Goal: Task Accomplishment & Management: Use online tool/utility

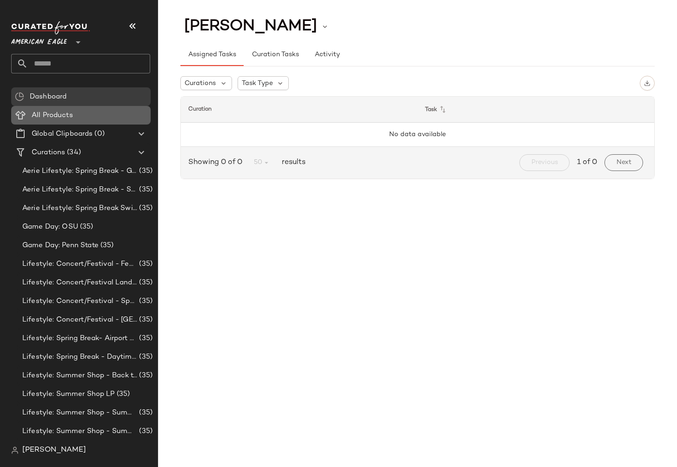
click at [40, 109] on Products "All Products" at bounding box center [81, 115] width 140 height 19
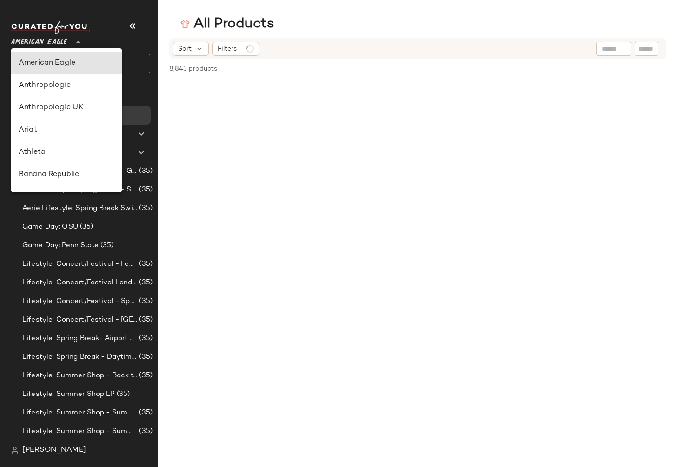
click at [52, 40] on span "American Eagle" at bounding box center [39, 40] width 56 height 17
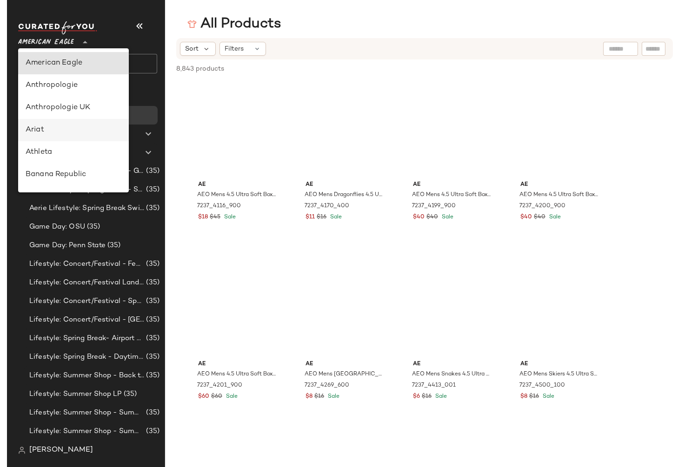
scroll to position [112, 0]
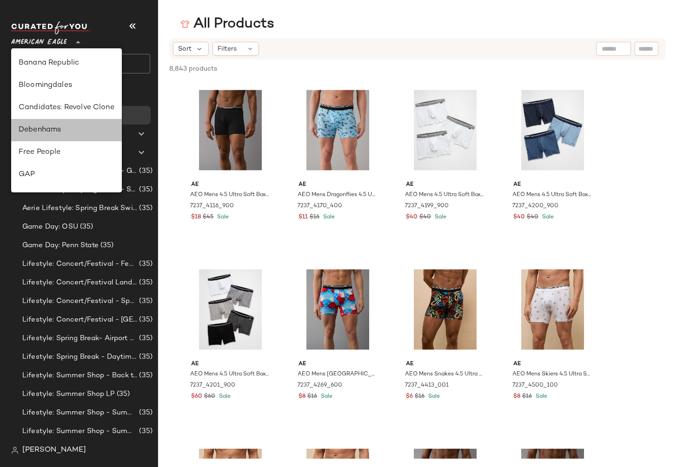
click at [73, 131] on div "Debenhams" at bounding box center [67, 130] width 96 height 11
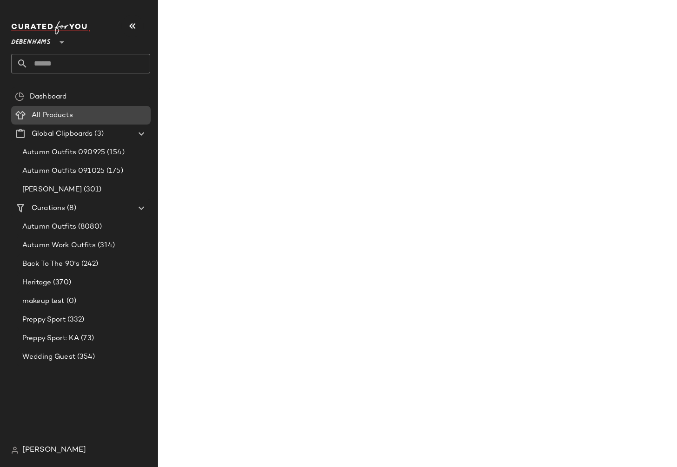
click at [73, 119] on span at bounding box center [74, 115] width 2 height 11
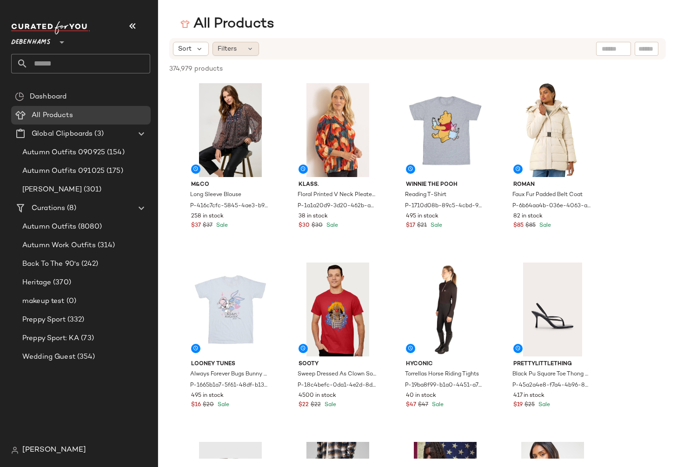
click at [236, 48] on span "Filters" at bounding box center [227, 49] width 19 height 10
click at [236, 47] on span "Filters" at bounding box center [227, 49] width 19 height 10
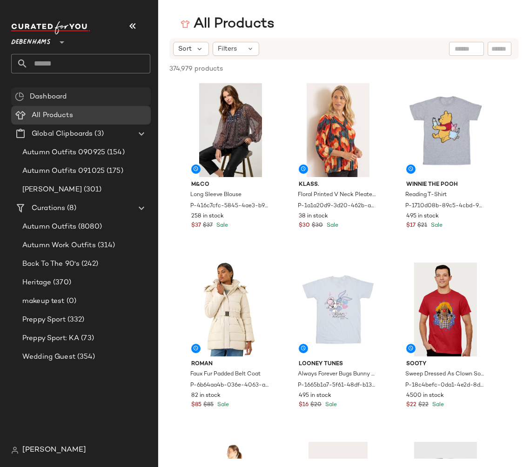
click at [57, 98] on span "Dashboard" at bounding box center [48, 97] width 37 height 11
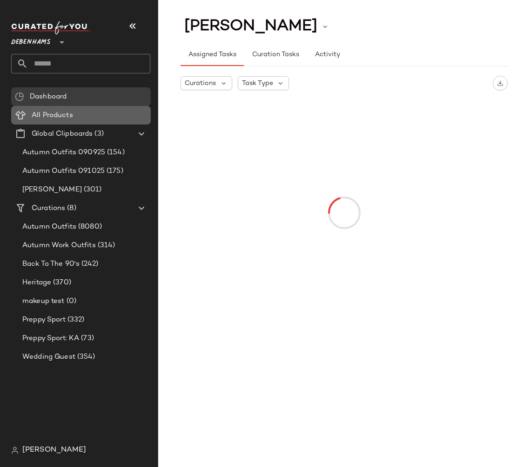
click at [56, 112] on span "All Products" at bounding box center [52, 115] width 41 height 11
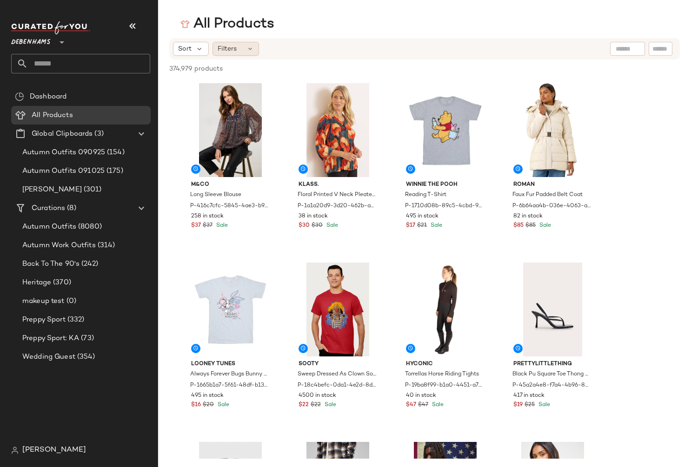
click at [242, 46] on div "Filters" at bounding box center [236, 49] width 47 height 14
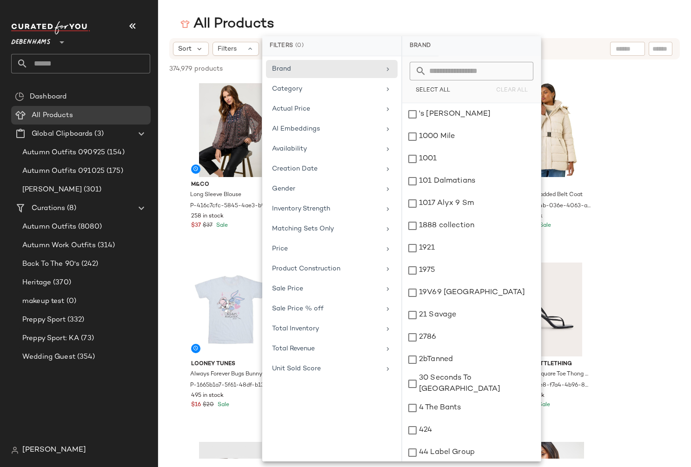
click at [287, 51] on div "Filters (0)" at bounding box center [331, 46] width 139 height 20
click at [235, 47] on span "Filters" at bounding box center [227, 49] width 19 height 10
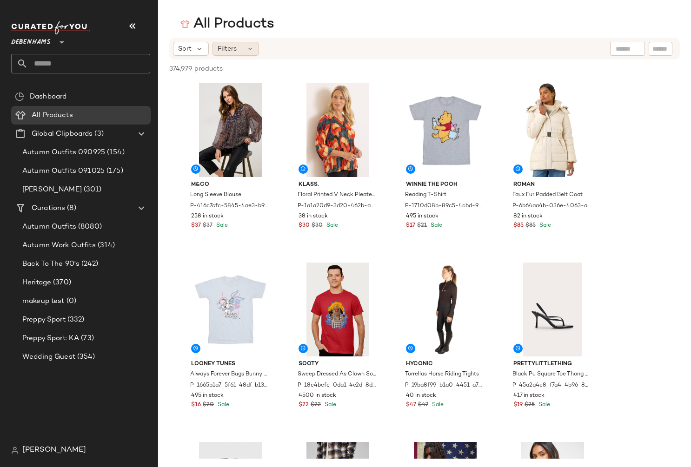
click at [252, 47] on icon at bounding box center [250, 48] width 7 height 7
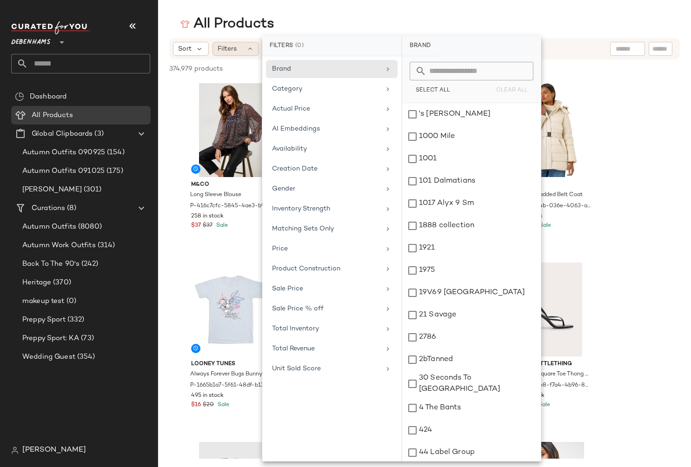
click at [252, 47] on icon at bounding box center [250, 48] width 7 height 7
click at [195, 49] on icon at bounding box center [199, 49] width 8 height 8
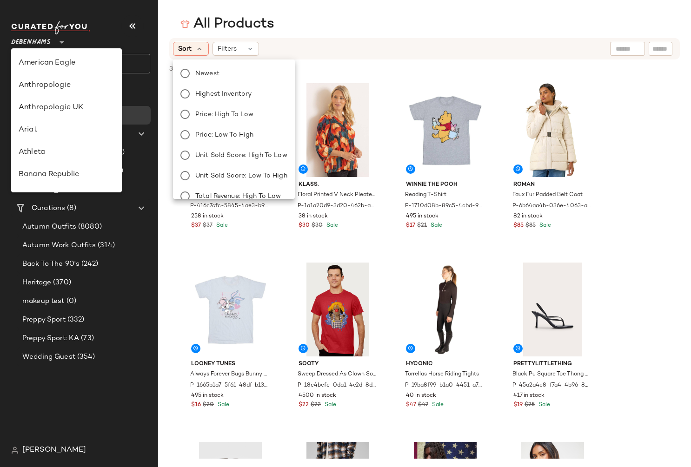
click at [40, 38] on span "Debenhams" at bounding box center [31, 40] width 40 height 17
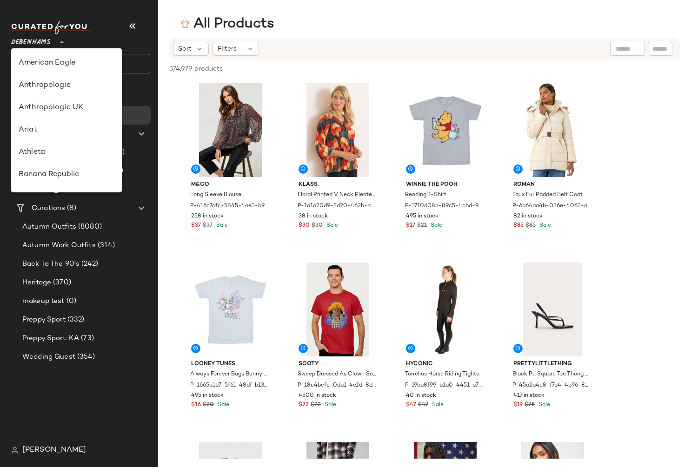
click at [40, 39] on span "Debenhams" at bounding box center [31, 40] width 40 height 17
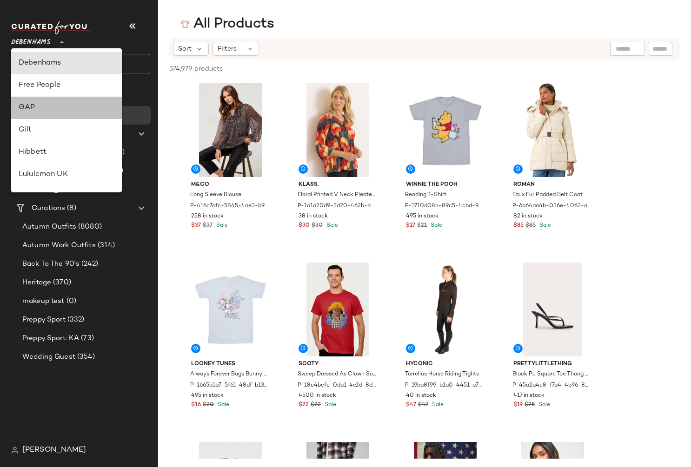
click at [45, 106] on div "GAP" at bounding box center [67, 107] width 96 height 11
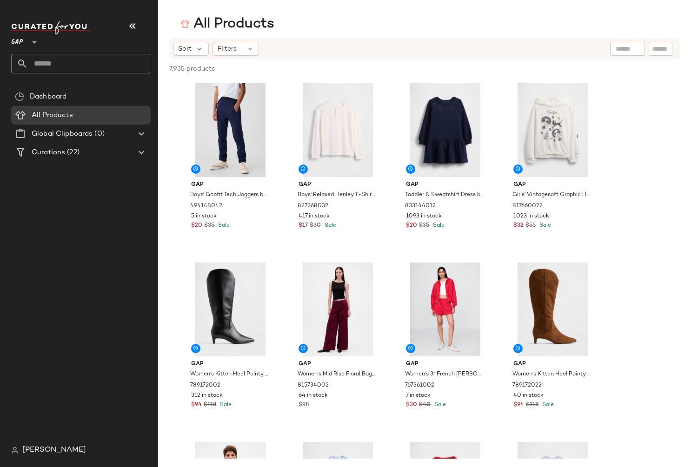
click at [251, 41] on div "Sort Filters" at bounding box center [424, 48] width 511 height 21
click at [250, 47] on icon at bounding box center [250, 48] width 7 height 7
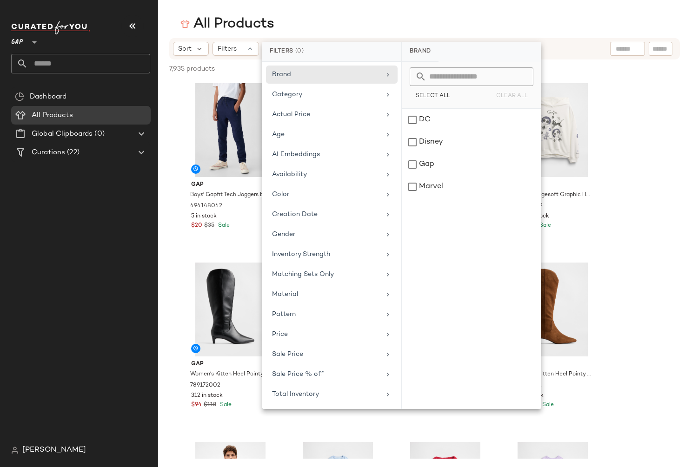
click at [20, 47] on span "GAP" at bounding box center [17, 40] width 12 height 17
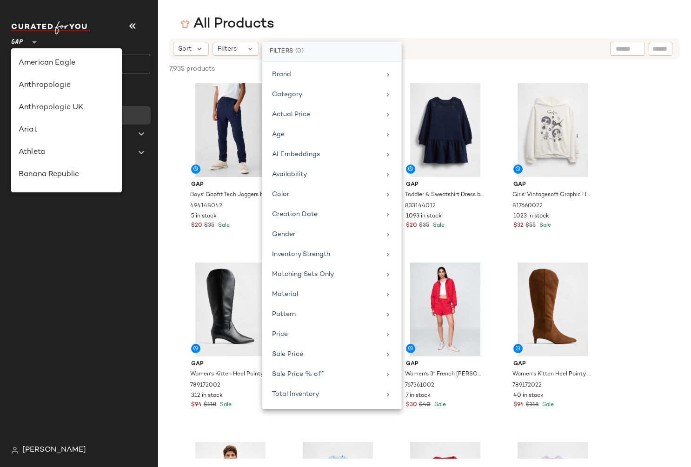
click at [24, 41] on div "GAP **" at bounding box center [19, 36] width 16 height 23
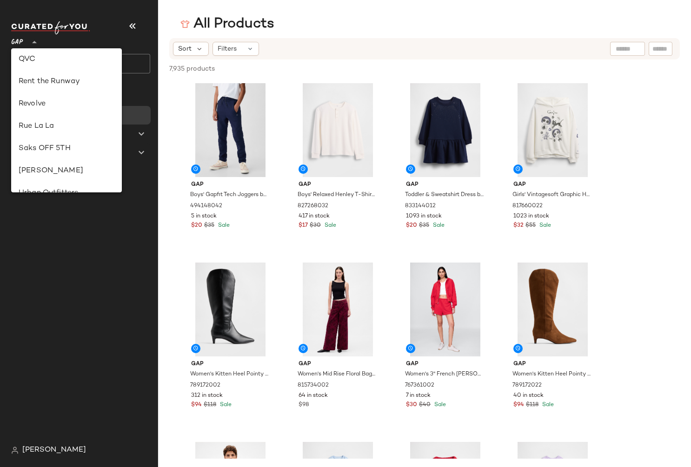
scroll to position [447, 0]
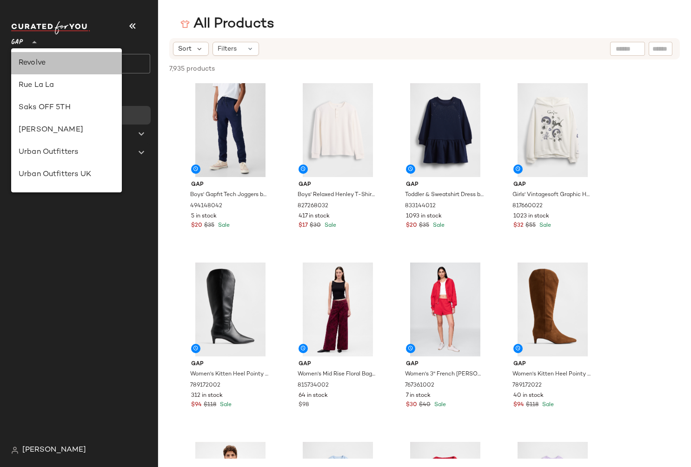
click at [59, 59] on div "Revolve" at bounding box center [67, 63] width 96 height 11
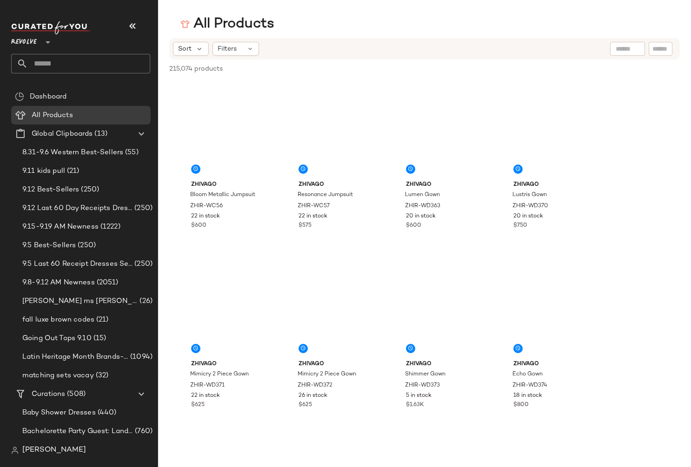
click at [236, 49] on span "Filters" at bounding box center [227, 49] width 19 height 10
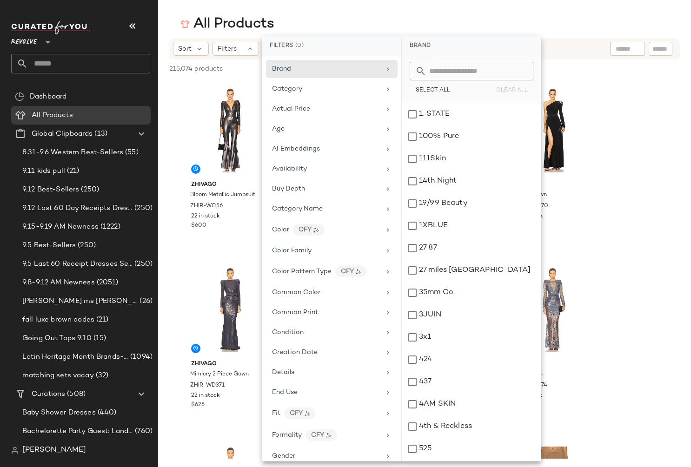
click at [236, 49] on span "Filters" at bounding box center [227, 49] width 19 height 10
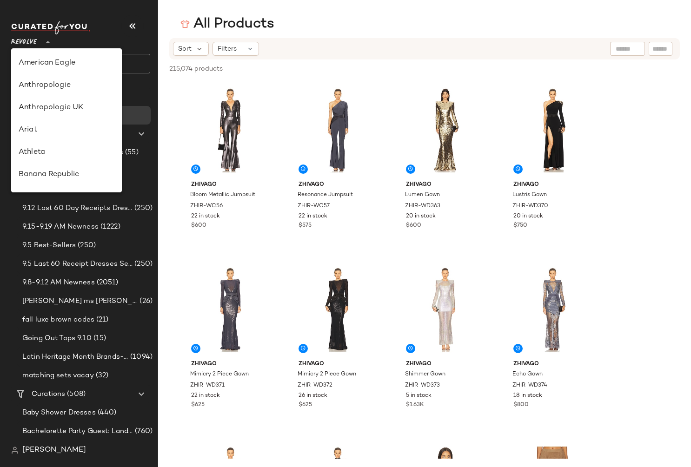
click at [38, 41] on div "Revolve **" at bounding box center [25, 36] width 29 height 23
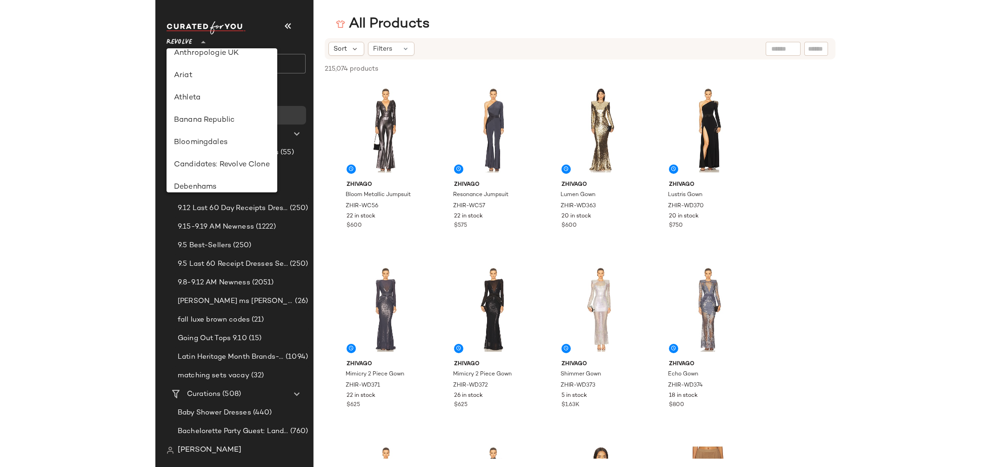
scroll to position [166, 0]
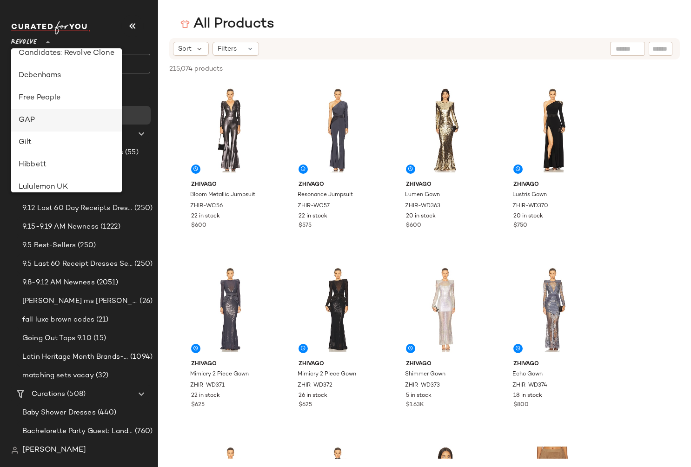
click at [30, 114] on div "GAP" at bounding box center [66, 120] width 111 height 22
type input "**"
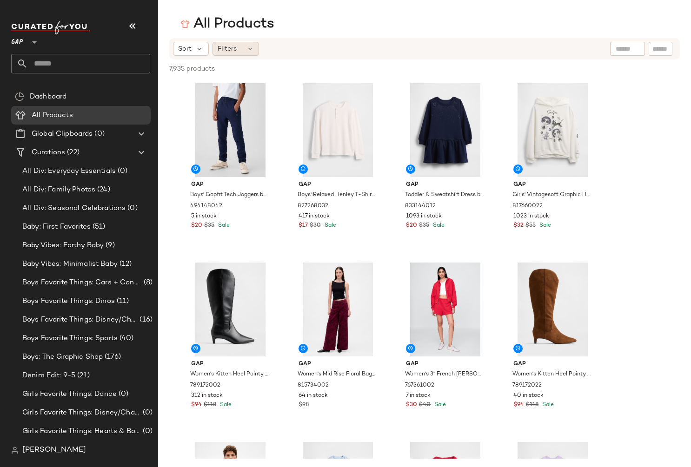
click at [240, 48] on div "Filters" at bounding box center [236, 49] width 47 height 14
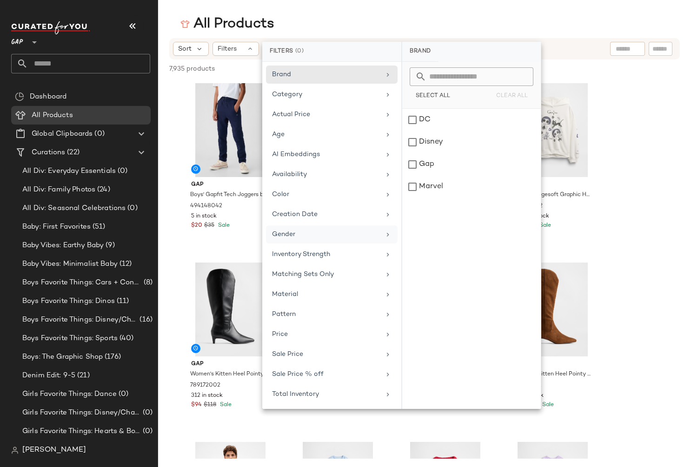
click at [294, 228] on div "Gender" at bounding box center [332, 235] width 132 height 18
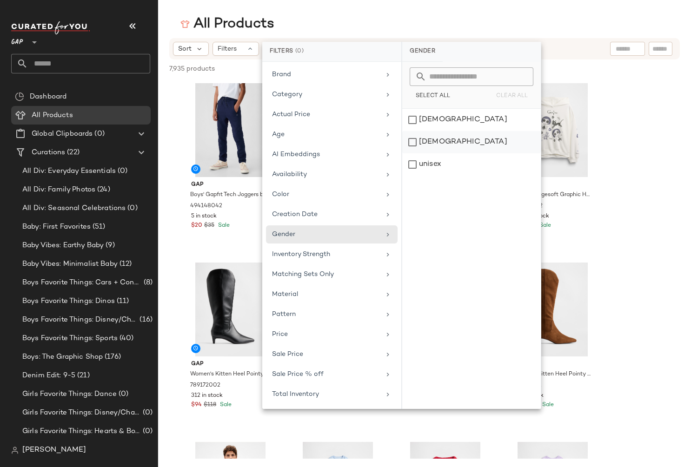
click at [441, 142] on div "[DEMOGRAPHIC_DATA]" at bounding box center [471, 142] width 139 height 22
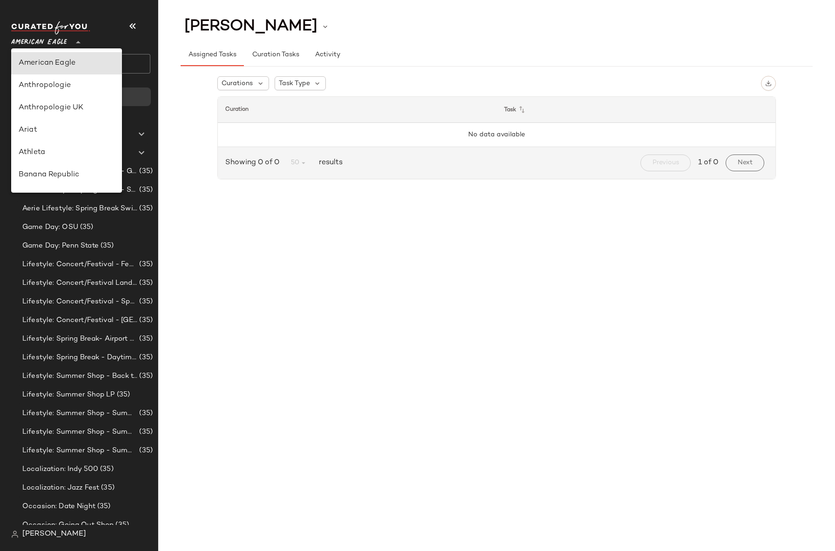
click at [46, 41] on span "American Eagle" at bounding box center [39, 40] width 56 height 17
click at [37, 167] on div "Revolve" at bounding box center [66, 175] width 111 height 22
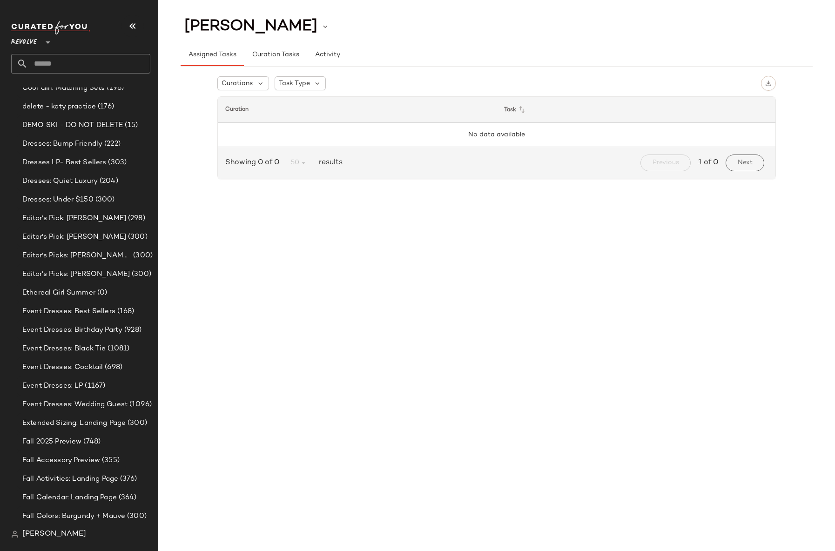
scroll to position [3221, 0]
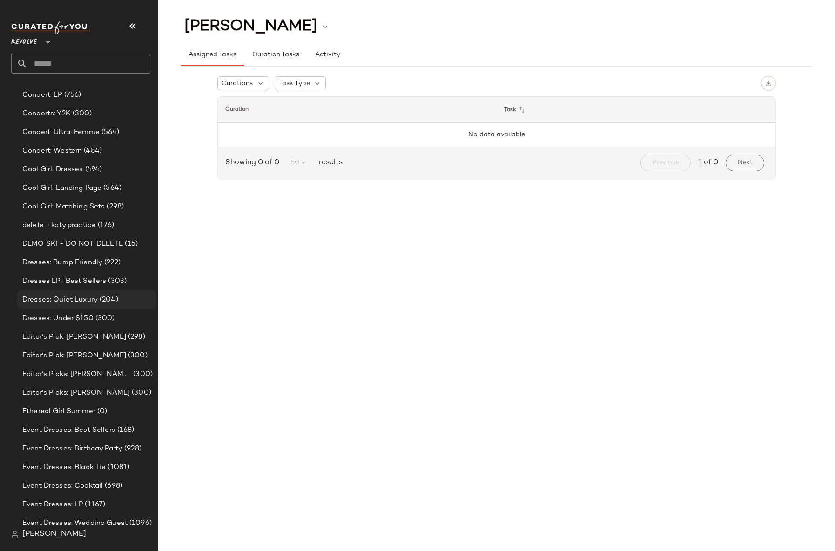
click at [89, 295] on span "Dresses: Quiet Luxury" at bounding box center [59, 299] width 75 height 11
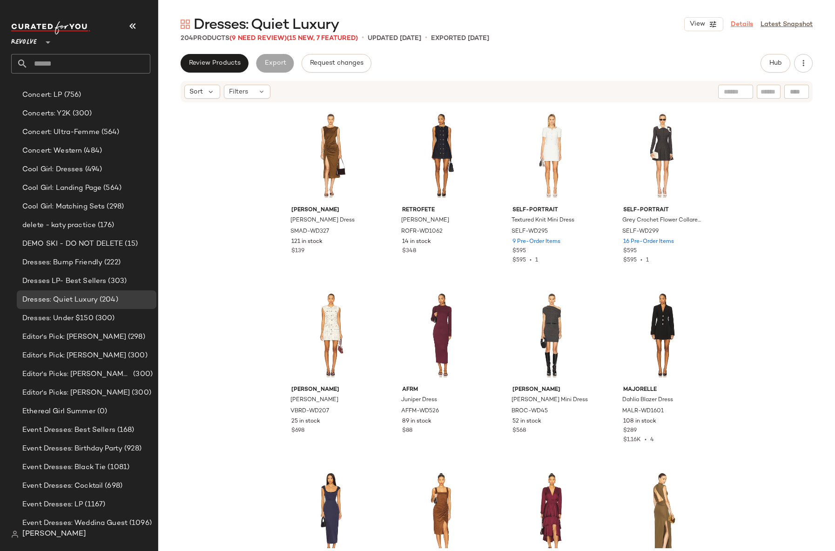
click at [742, 22] on link "Details" at bounding box center [741, 25] width 22 height 10
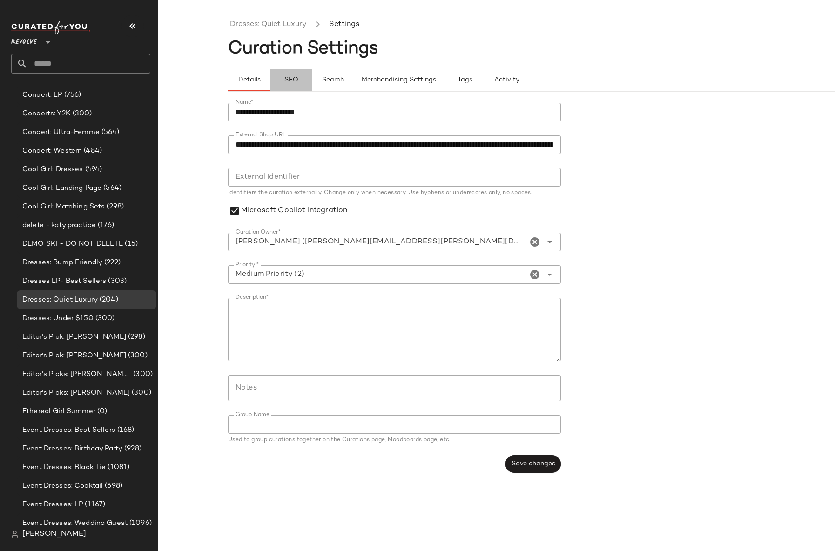
click at [299, 80] on button "SEO" at bounding box center [291, 80] width 42 height 22
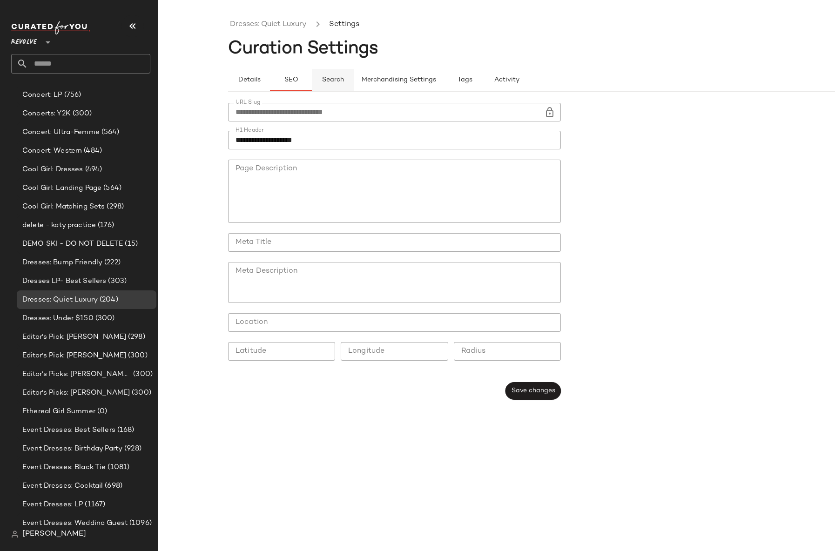
click at [324, 80] on span "Search" at bounding box center [332, 79] width 22 height 7
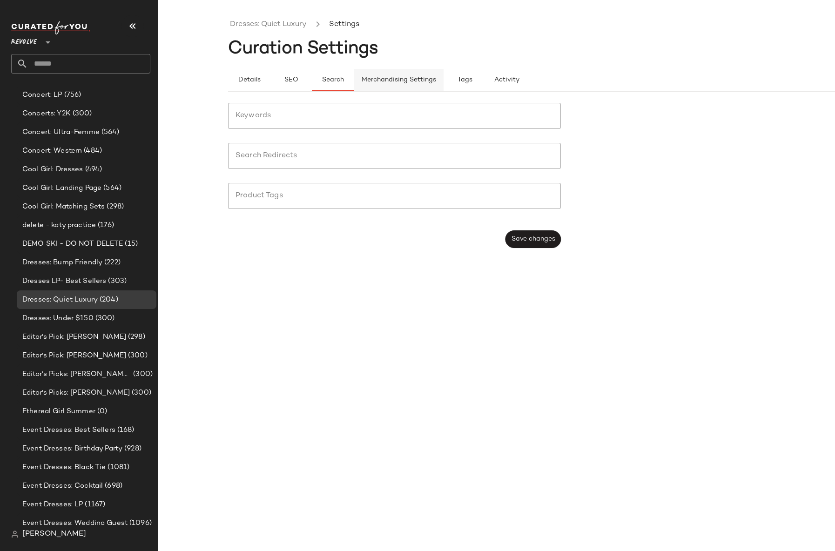
click at [394, 78] on span "Merchandising Settings" at bounding box center [398, 79] width 75 height 7
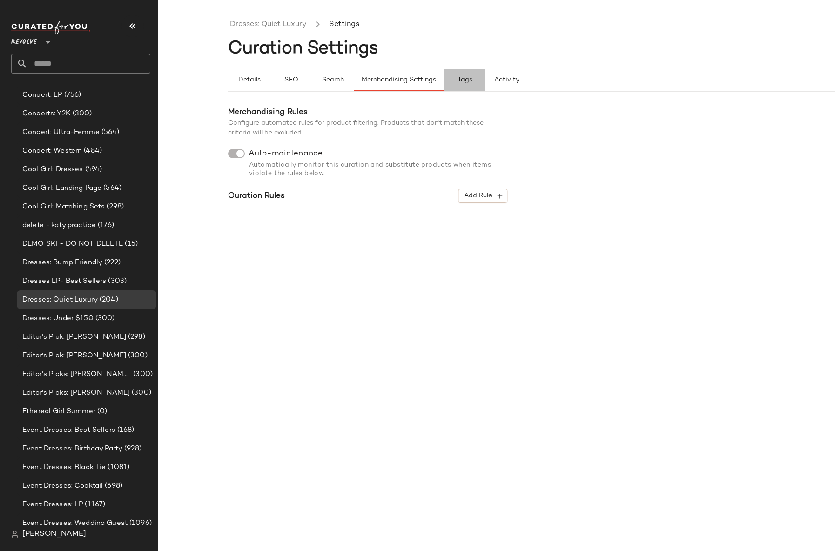
click at [468, 77] on span "Tags" at bounding box center [464, 79] width 15 height 7
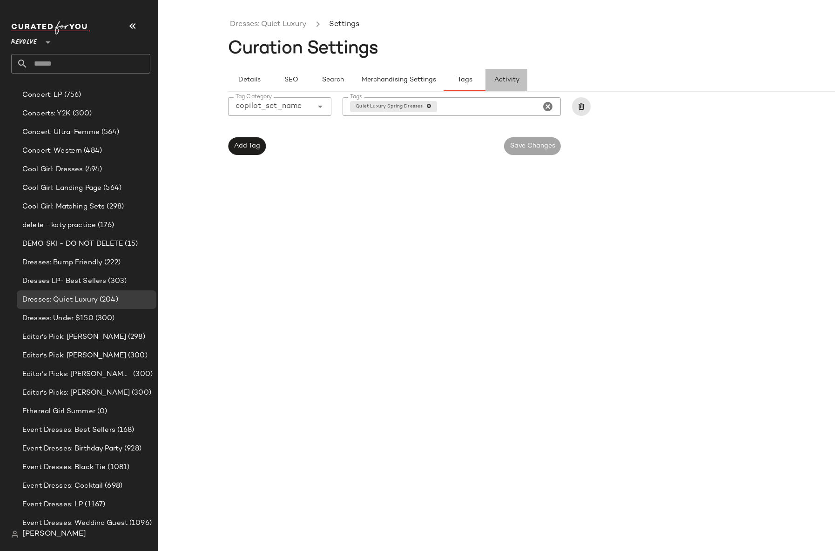
click at [510, 80] on span "Activity" at bounding box center [507, 79] width 26 height 7
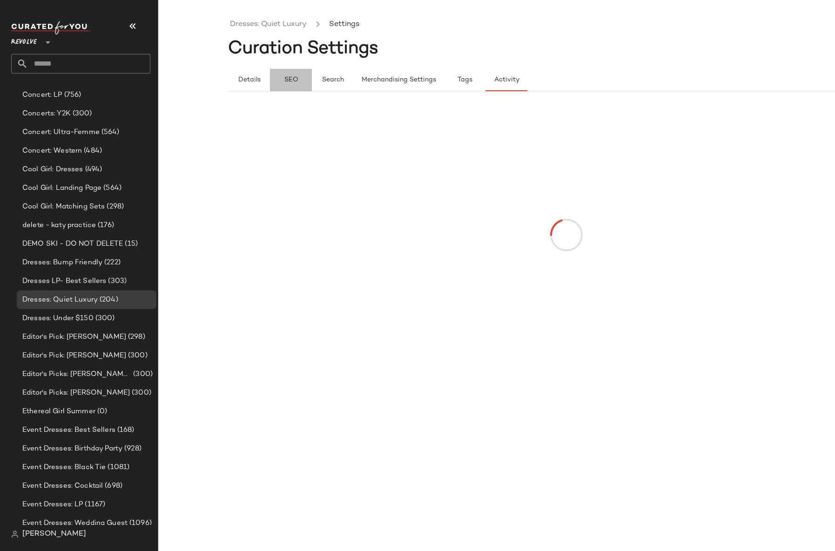
click at [293, 80] on span "SEO" at bounding box center [290, 79] width 14 height 7
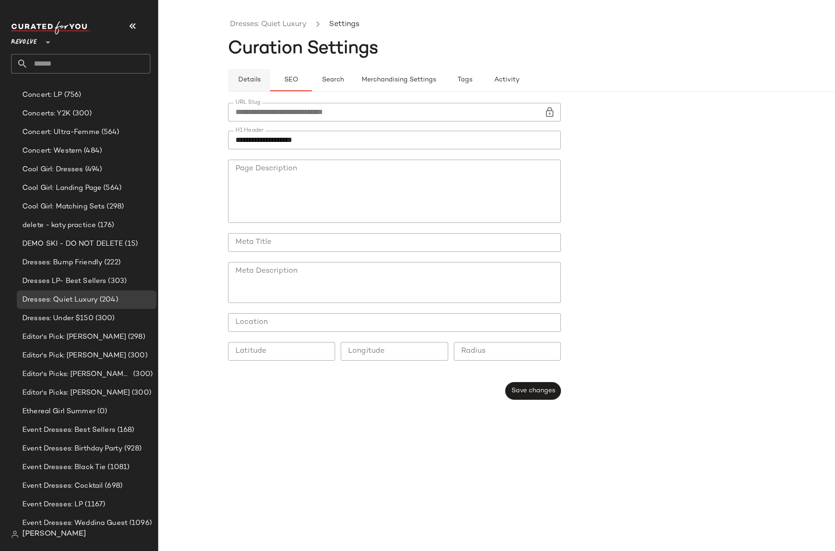
click at [250, 79] on span "Details" at bounding box center [248, 79] width 23 height 7
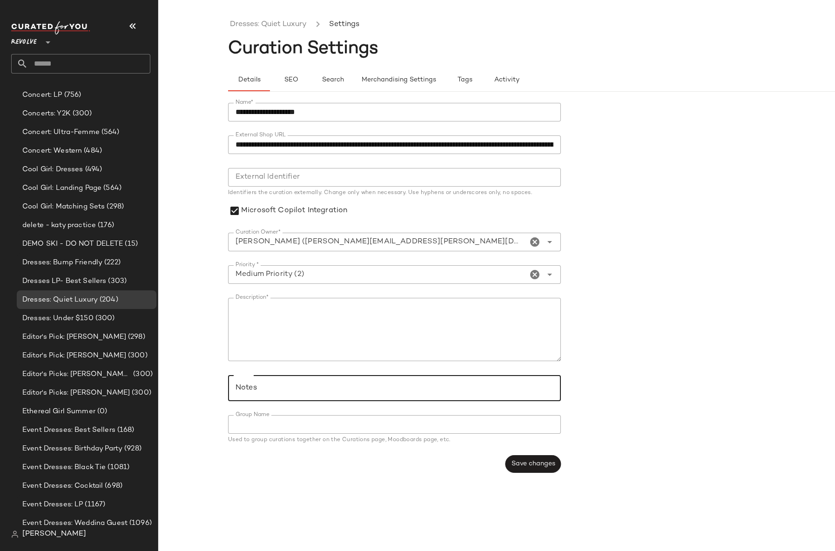
click at [305, 381] on div at bounding box center [391, 388] width 327 height 26
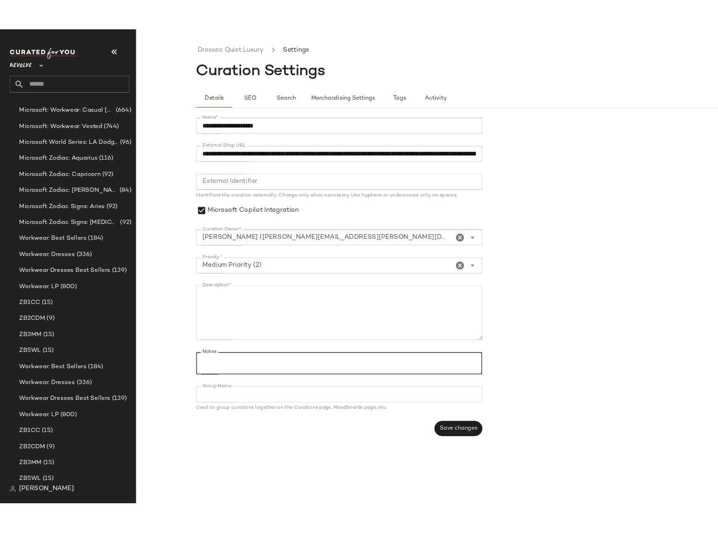
scroll to position [8550, 0]
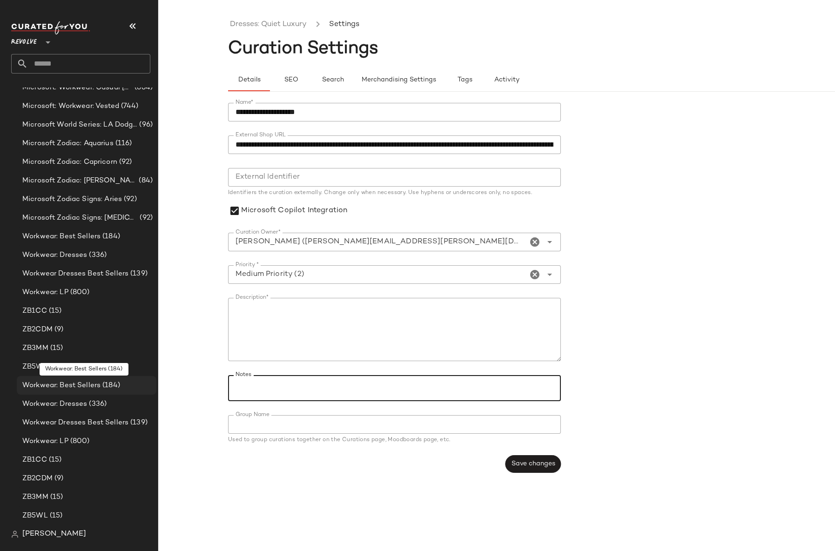
click at [90, 392] on div "Workwear: Best Sellers (184)" at bounding box center [87, 385] width 140 height 19
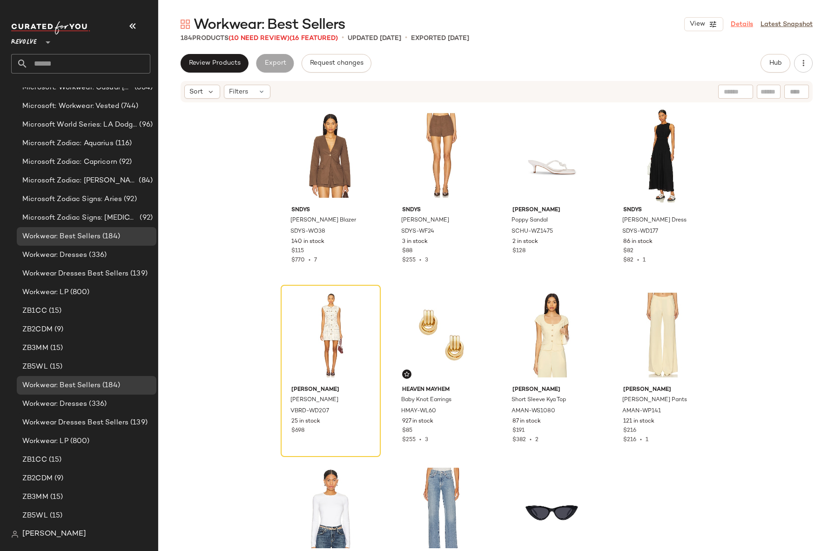
click at [741, 25] on link "Details" at bounding box center [741, 25] width 22 height 10
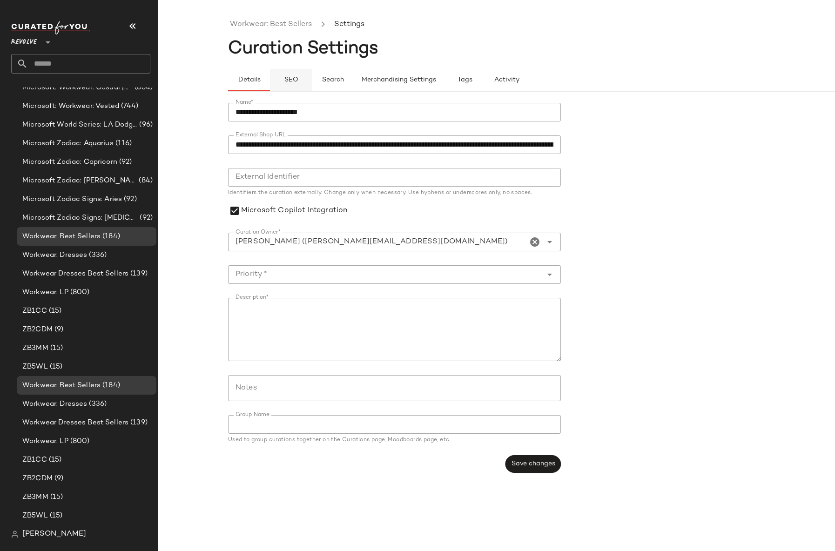
click at [284, 83] on span "SEO" at bounding box center [290, 79] width 14 height 7
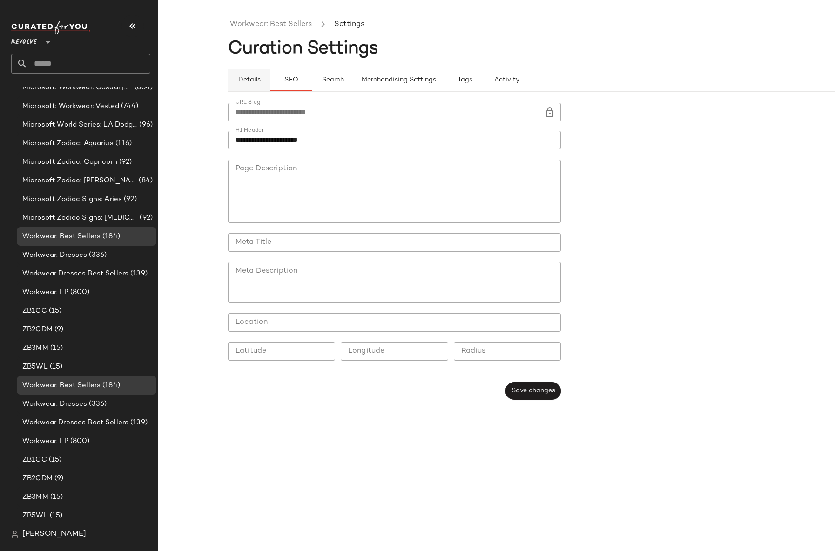
click at [252, 82] on span "Details" at bounding box center [248, 79] width 23 height 7
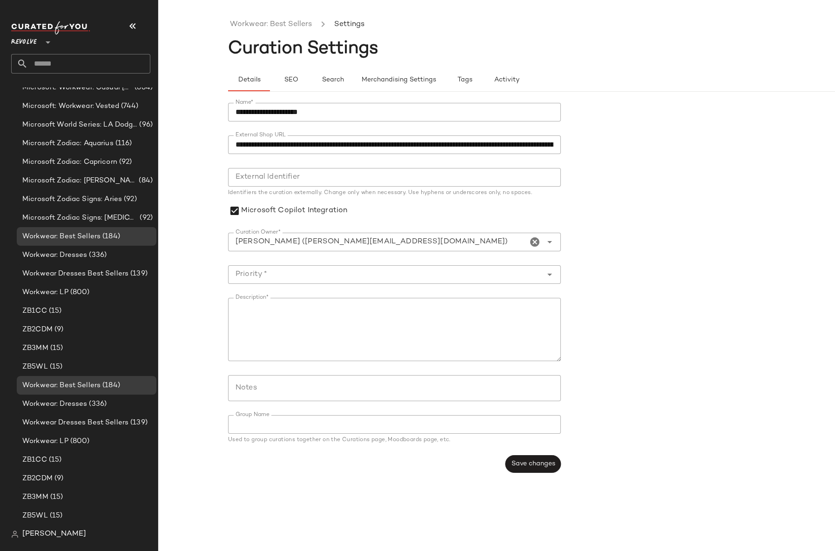
click at [287, 389] on input "Notes" at bounding box center [393, 387] width 317 height 11
click at [216, 486] on div "**********" at bounding box center [417, 283] width 835 height 536
click at [216, 489] on div "**********" at bounding box center [417, 283] width 835 height 536
click at [288, 85] on button "SEO" at bounding box center [291, 80] width 42 height 22
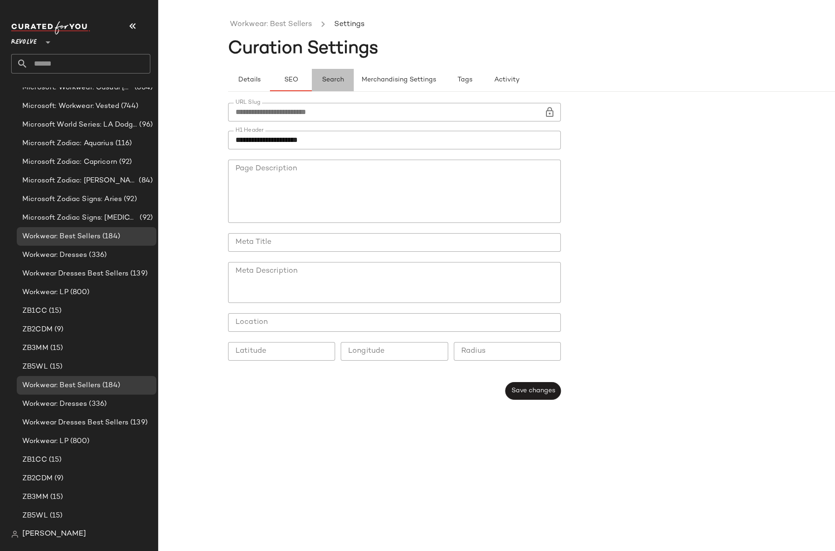
click at [327, 79] on span "Search" at bounding box center [332, 79] width 22 height 7
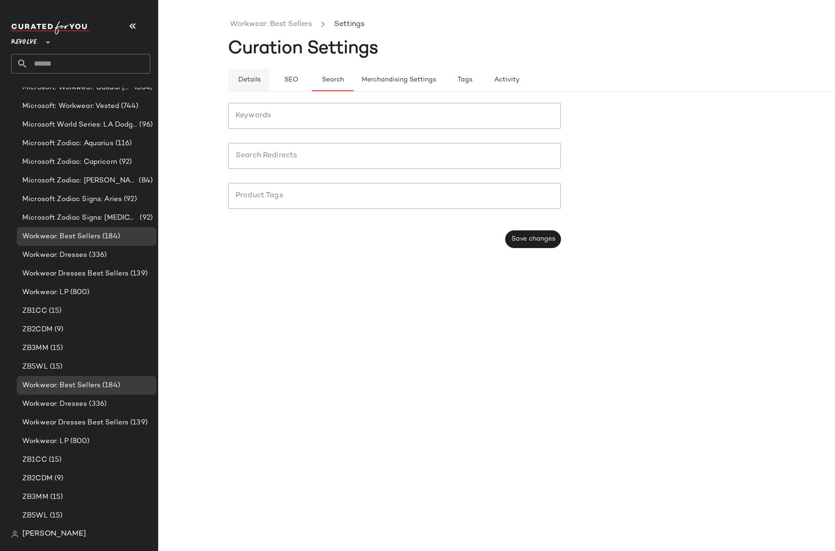
click at [252, 80] on span "Details" at bounding box center [248, 79] width 23 height 7
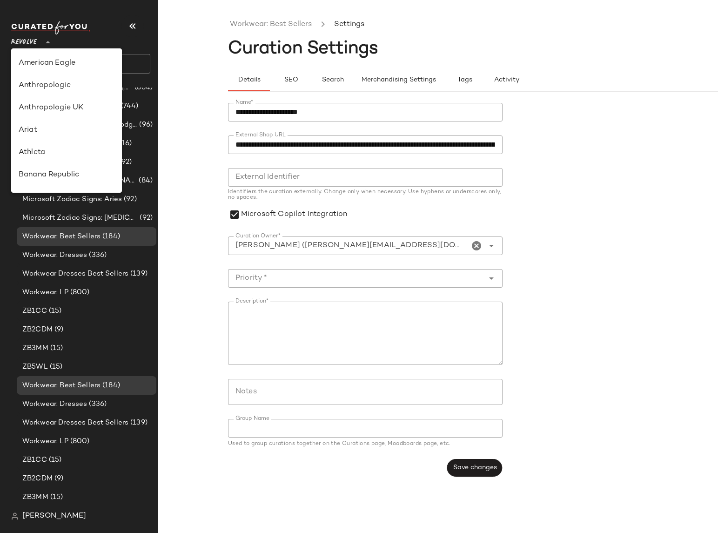
click at [39, 41] on div "Revolve **" at bounding box center [25, 36] width 29 height 23
click at [60, 65] on div "Debenhams" at bounding box center [67, 64] width 96 height 11
type input "**"
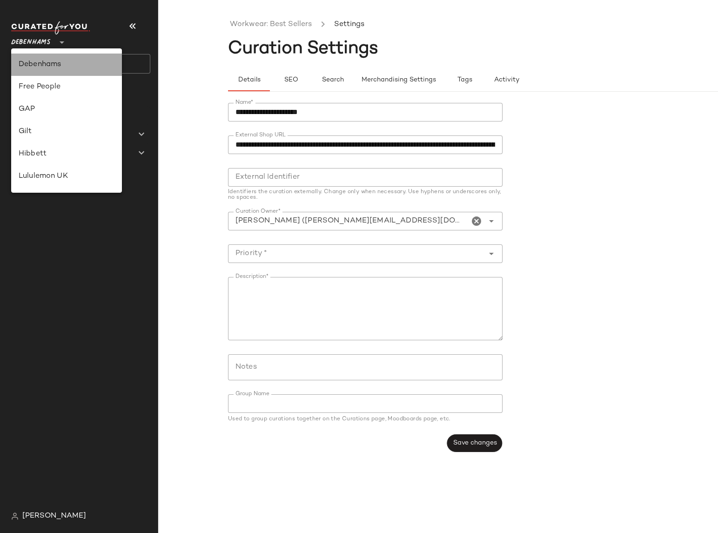
scroll to position [0, 0]
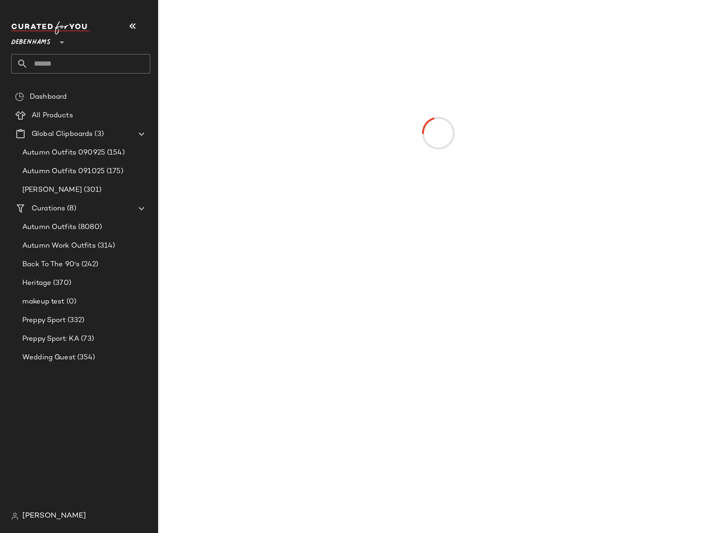
click at [53, 43] on div "Debenhams **" at bounding box center [32, 36] width 43 height 23
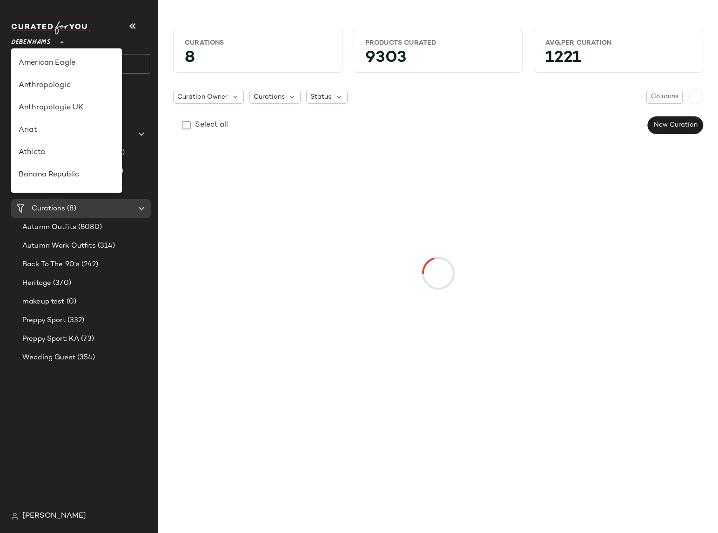
scroll to position [179, 0]
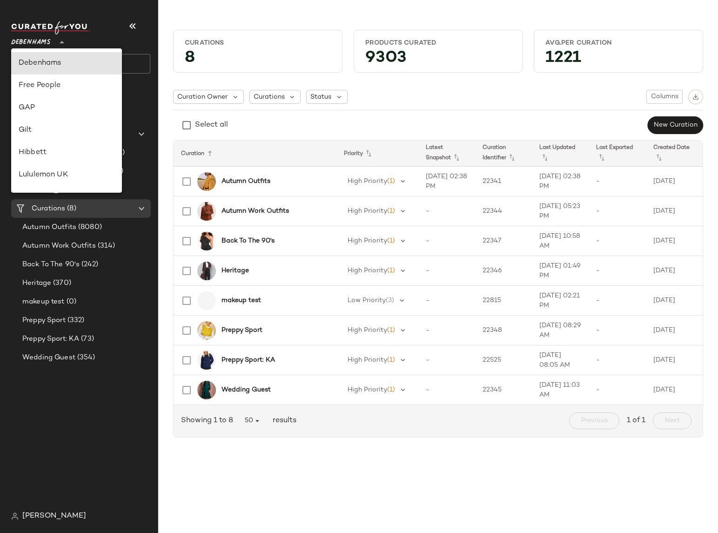
click at [319, 130] on div "Select all New Curation" at bounding box center [438, 125] width 530 height 19
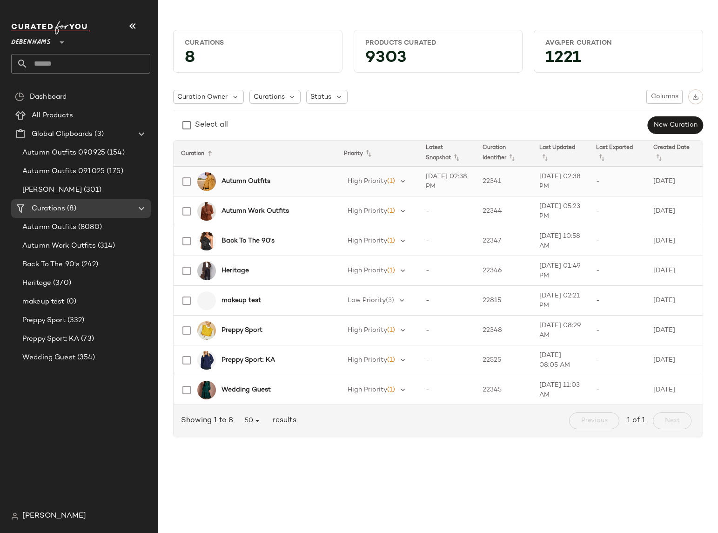
click at [258, 181] on b "Autumn Outfits" at bounding box center [245, 181] width 49 height 10
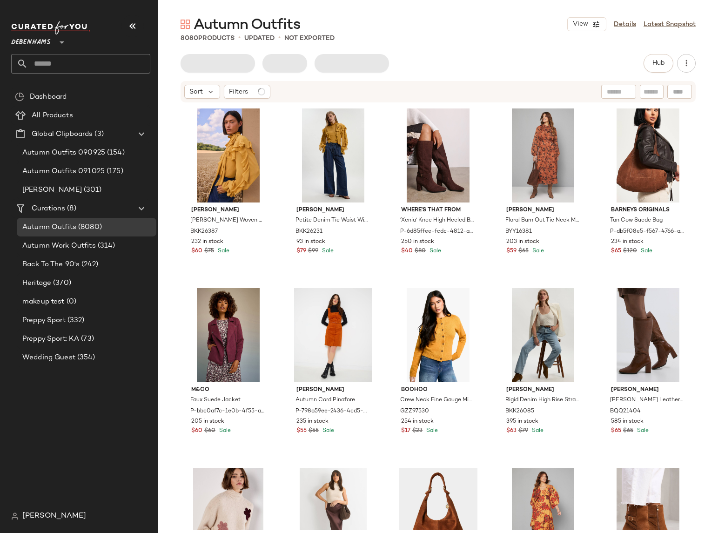
click at [614, 23] on div "View Details Latest Snapshot" at bounding box center [631, 24] width 128 height 14
click at [619, 25] on link "Details" at bounding box center [625, 25] width 22 height 10
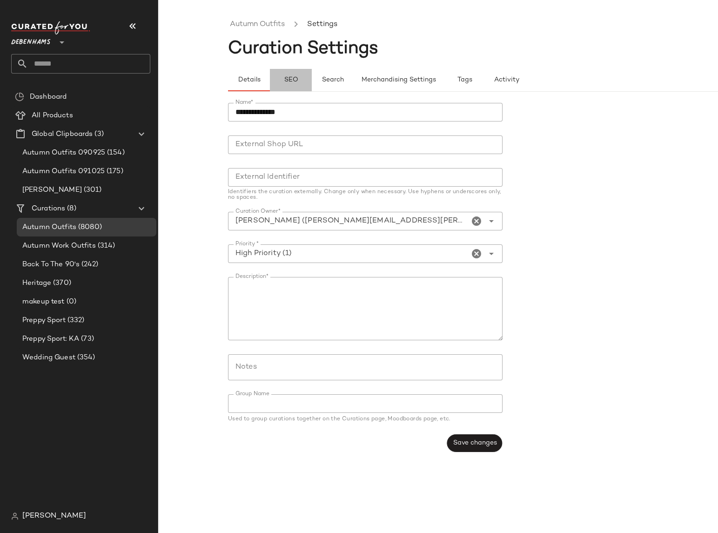
click at [297, 80] on span "SEO" at bounding box center [290, 79] width 14 height 7
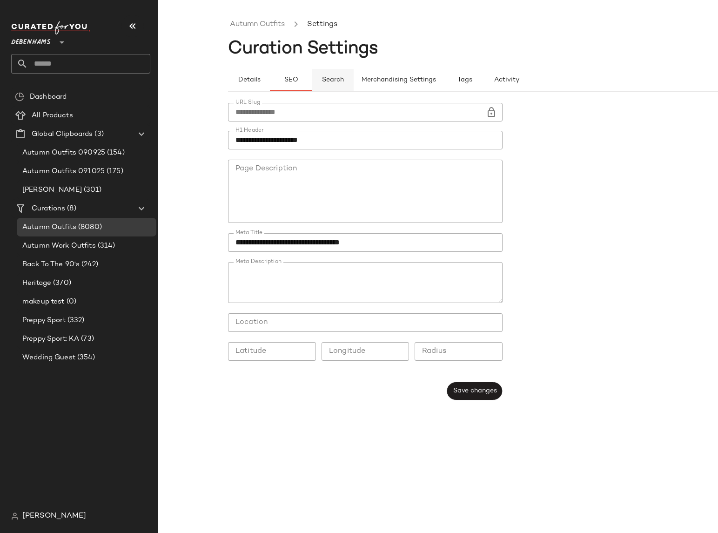
click at [327, 83] on span "Search" at bounding box center [332, 79] width 22 height 7
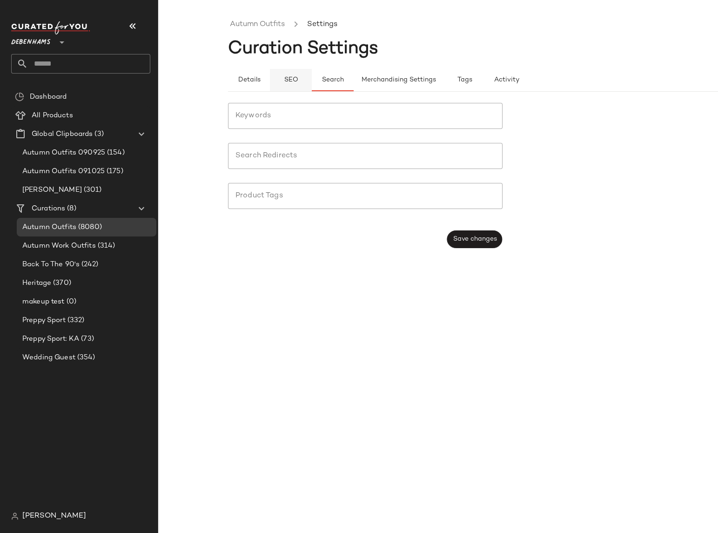
click at [282, 79] on button "SEO" at bounding box center [291, 80] width 42 height 22
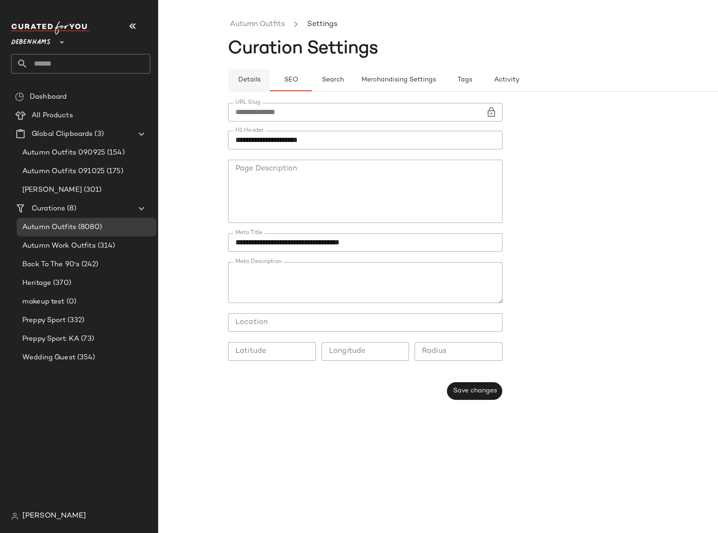
click at [254, 77] on span "Details" at bounding box center [248, 79] width 23 height 7
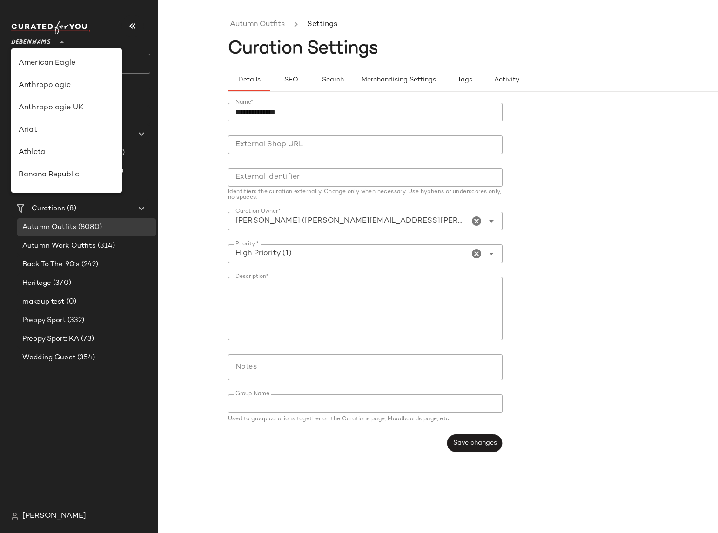
click at [54, 30] on div "Debenhams **" at bounding box center [32, 36] width 43 height 23
click at [200, 304] on div "**********" at bounding box center [359, 274] width 718 height 518
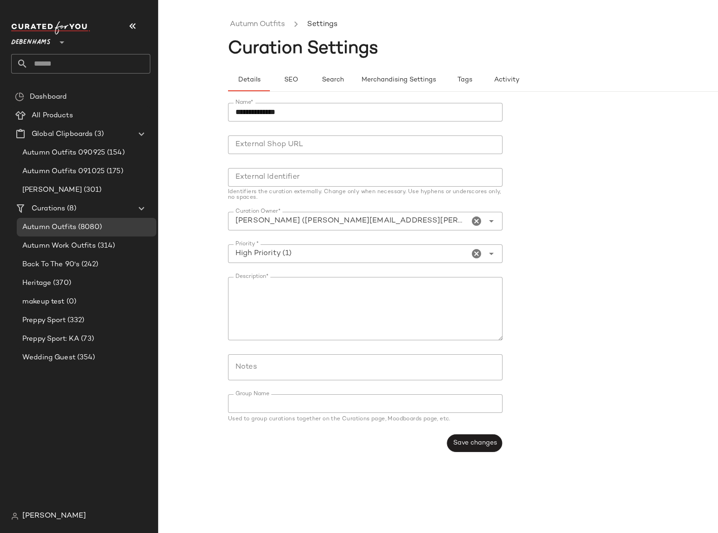
click at [27, 520] on span "[PERSON_NAME]" at bounding box center [54, 515] width 64 height 11
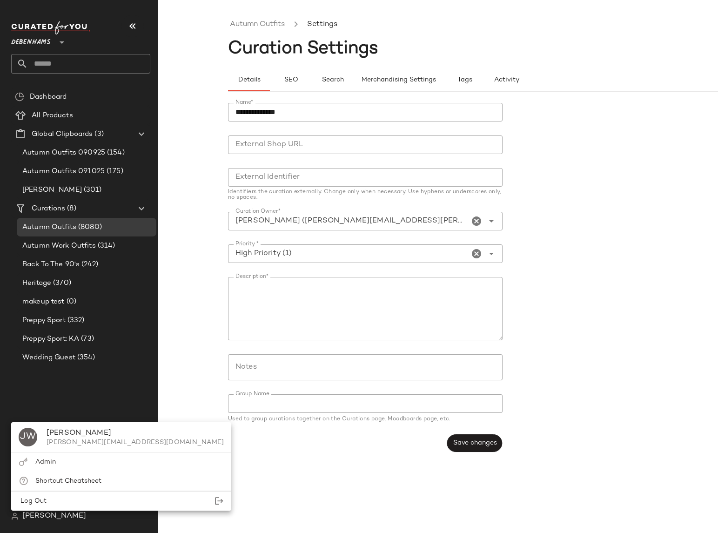
click at [80, 396] on div "Dashboard All Products Global Clipboards (3) Autumn Outfits 090925 (154) Autumn…" at bounding box center [84, 296] width 147 height 419
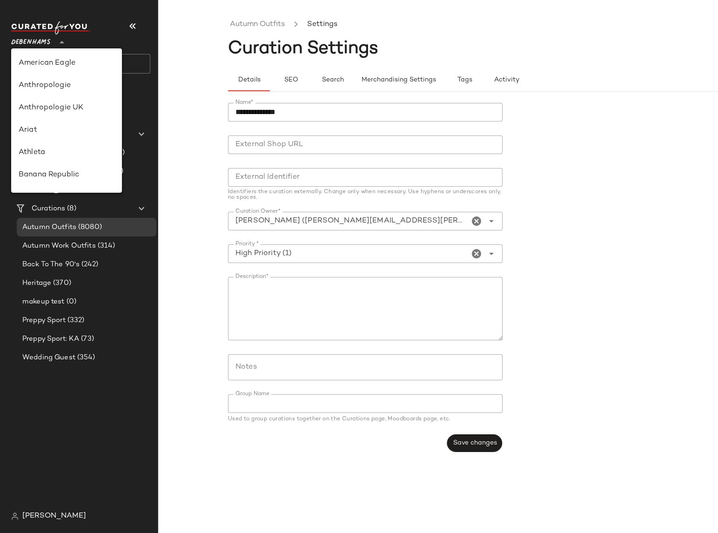
click at [53, 39] on div "Debenhams **" at bounding box center [32, 36] width 43 height 23
click at [35, 504] on div "Dashboard All Products Global Clipboards (3) Autumn Outfits 090925 (154) Autumn…" at bounding box center [84, 296] width 147 height 419
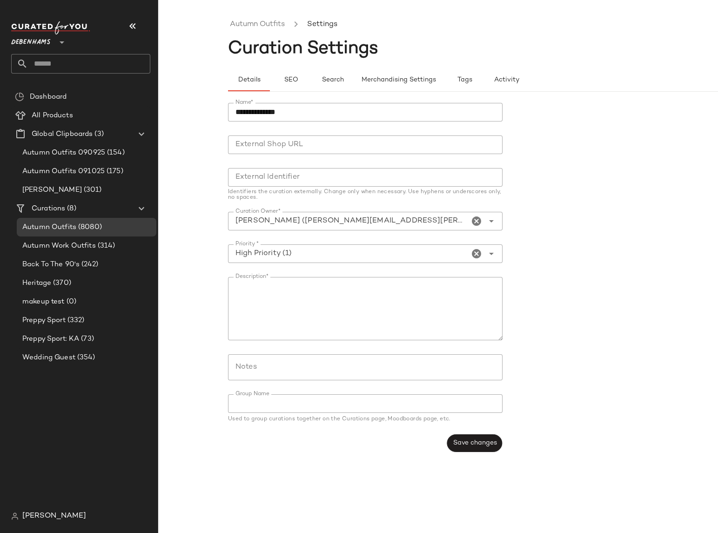
click at [35, 510] on span "[PERSON_NAME]" at bounding box center [54, 515] width 64 height 11
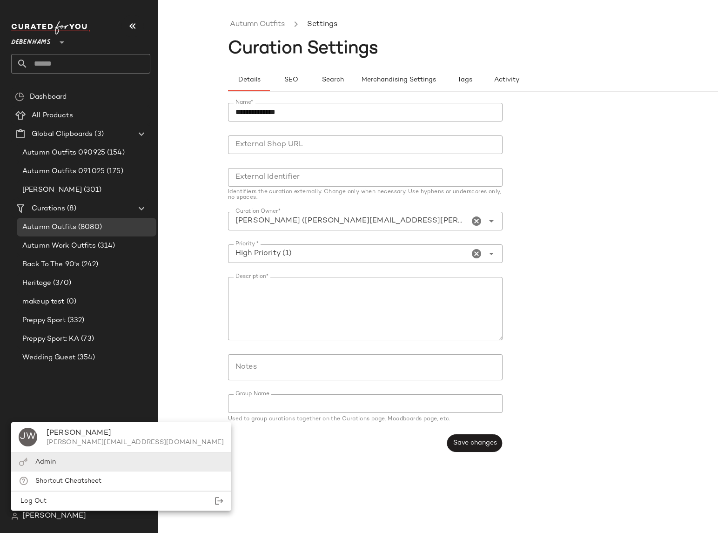
click at [39, 452] on div "Admin" at bounding box center [121, 461] width 220 height 19
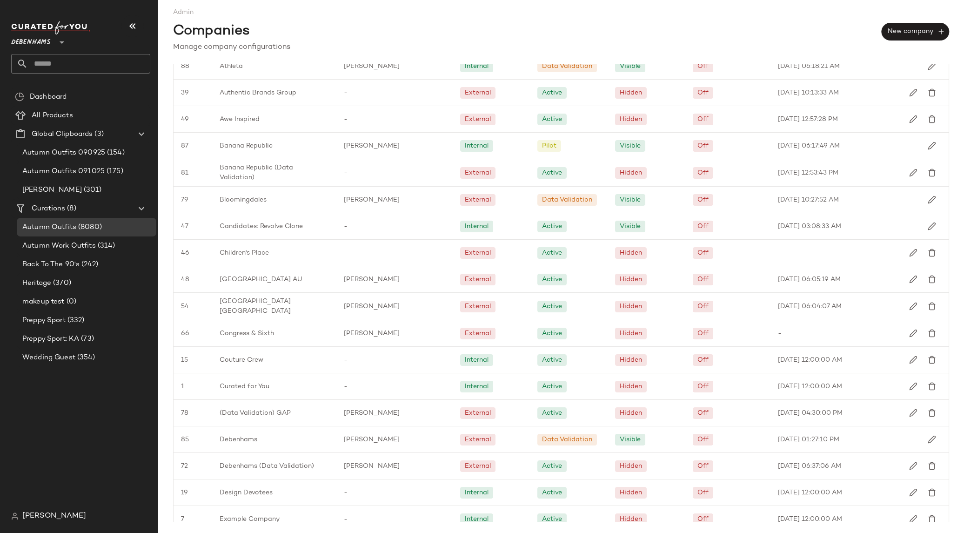
scroll to position [286, 0]
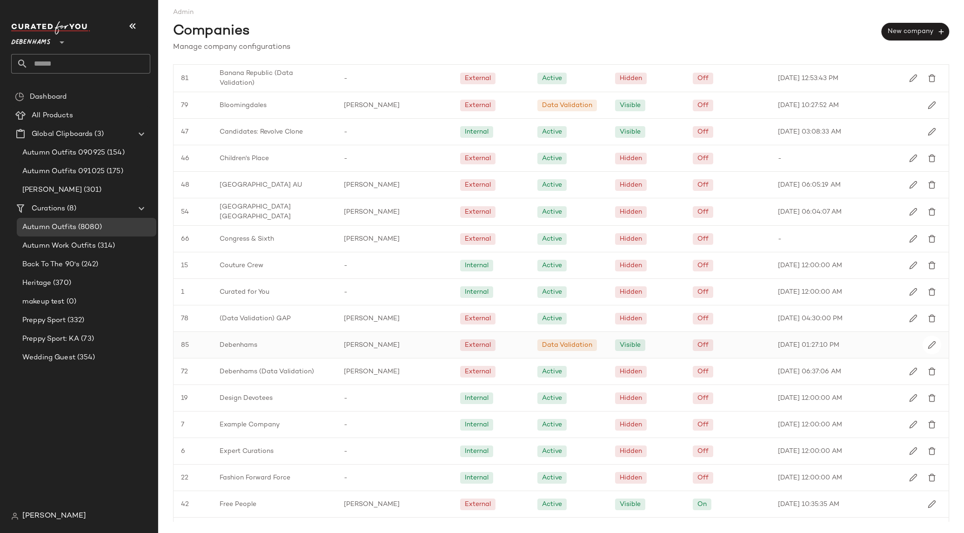
click at [244, 344] on span "Debenhams" at bounding box center [239, 345] width 38 height 10
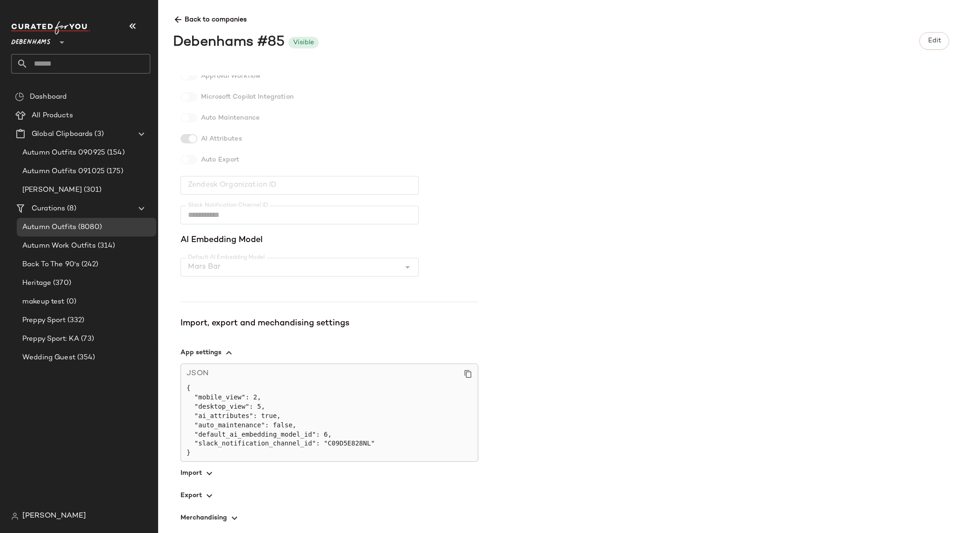
scroll to position [156, 0]
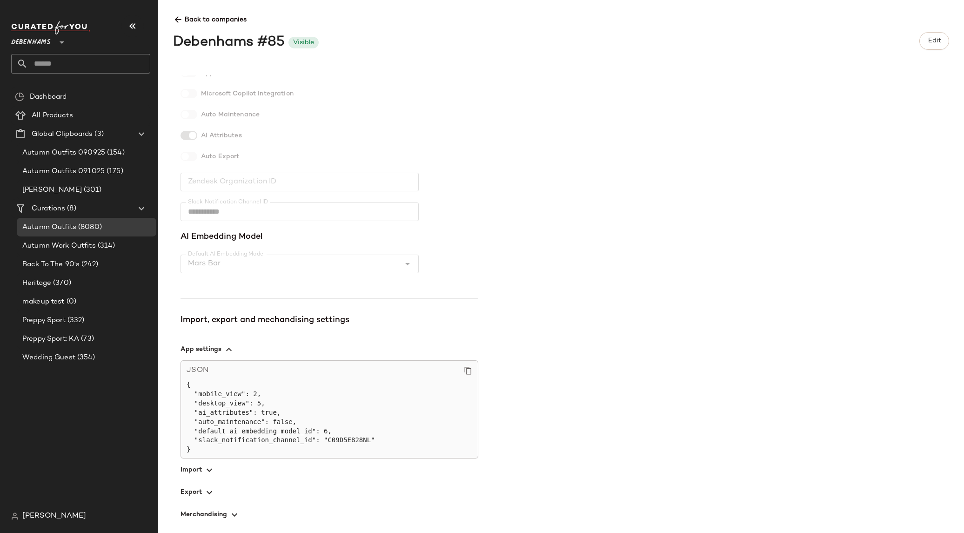
click at [200, 491] on span "button" at bounding box center [329, 492] width 298 height 22
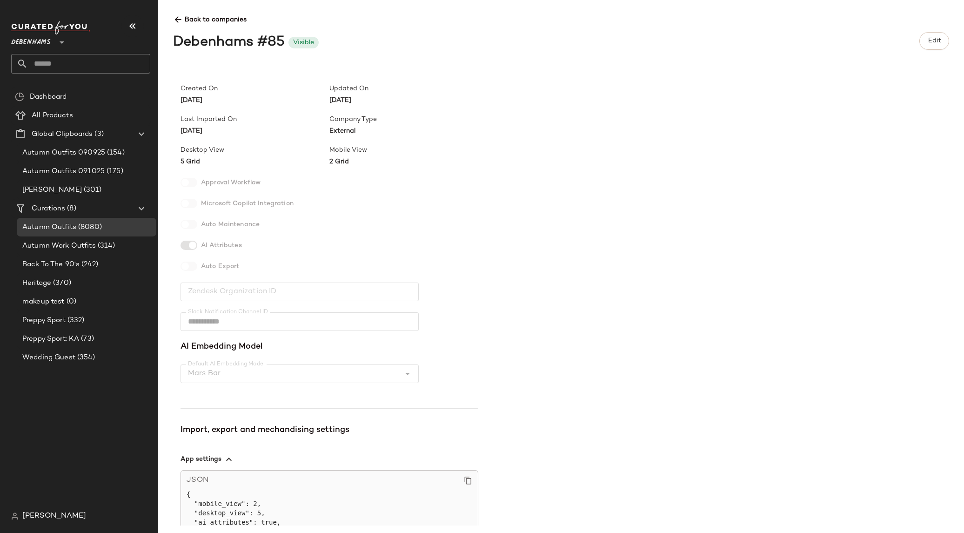
scroll to position [0, 0]
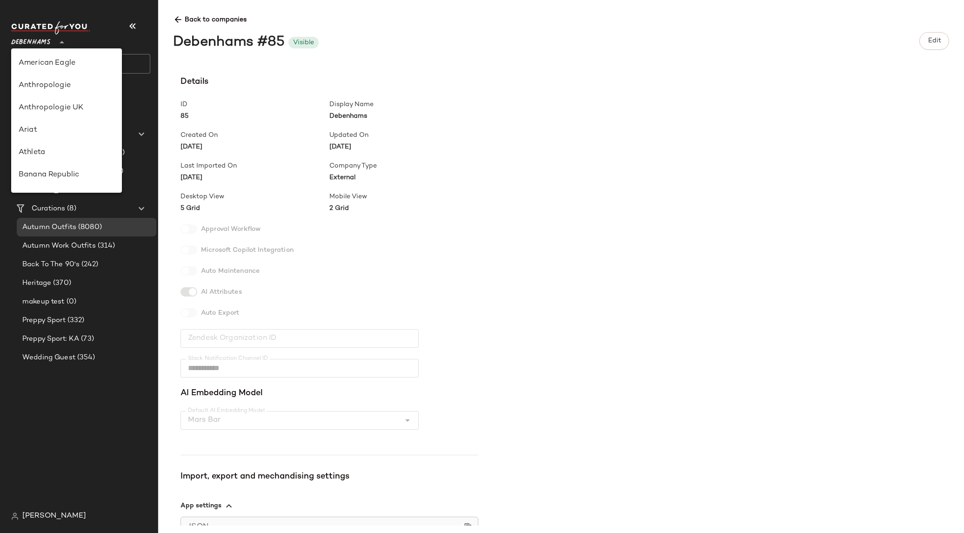
click at [47, 37] on span "Debenhams" at bounding box center [31, 40] width 40 height 17
click at [286, 82] on span "Details" at bounding box center [329, 81] width 298 height 13
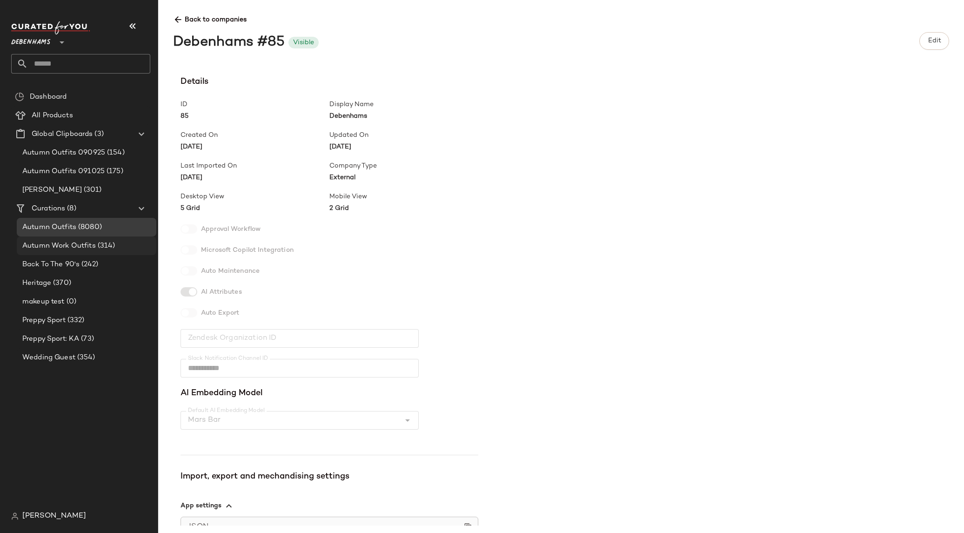
click at [73, 246] on span "Autumn Work Outfits" at bounding box center [58, 245] width 73 height 11
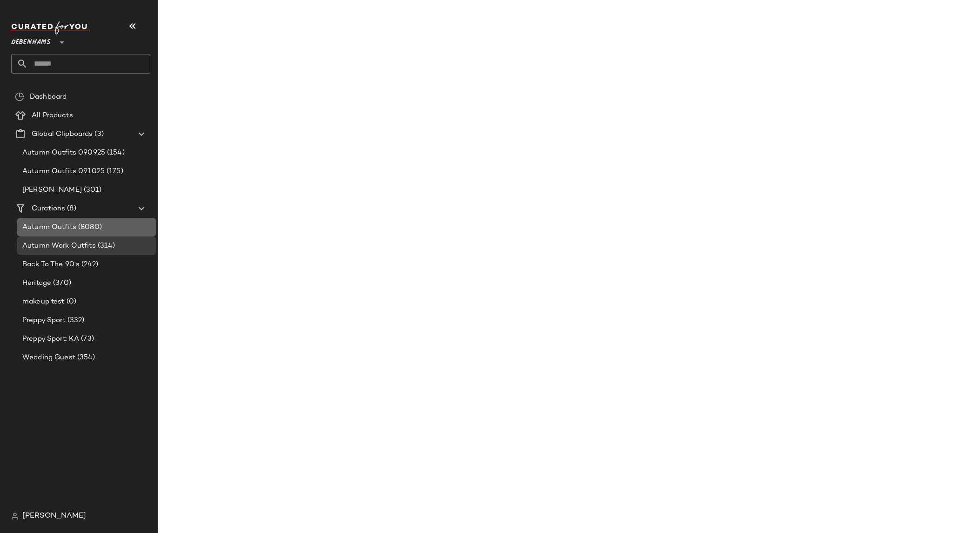
click at [75, 226] on span "Autumn Outfits" at bounding box center [49, 227] width 54 height 11
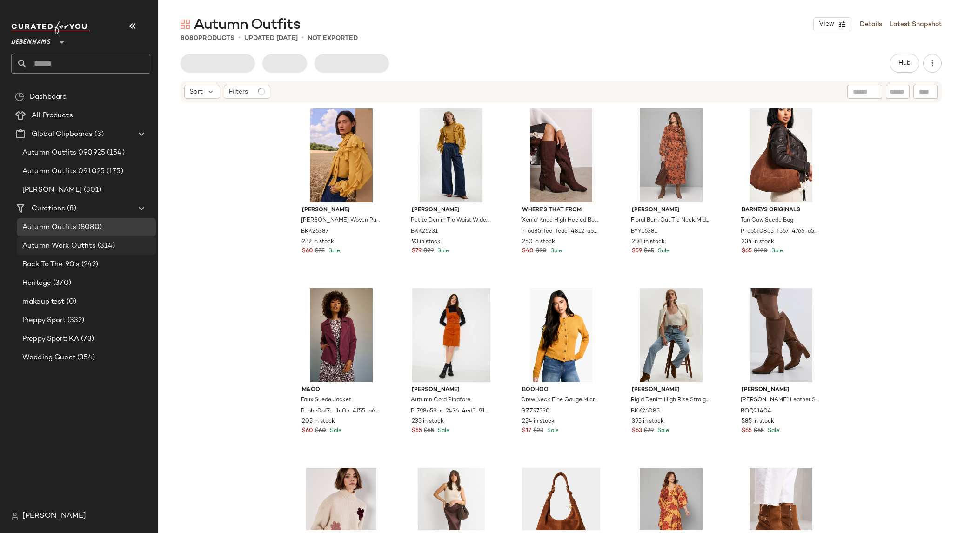
click at [75, 242] on span "Autumn Work Outfits" at bounding box center [58, 245] width 73 height 11
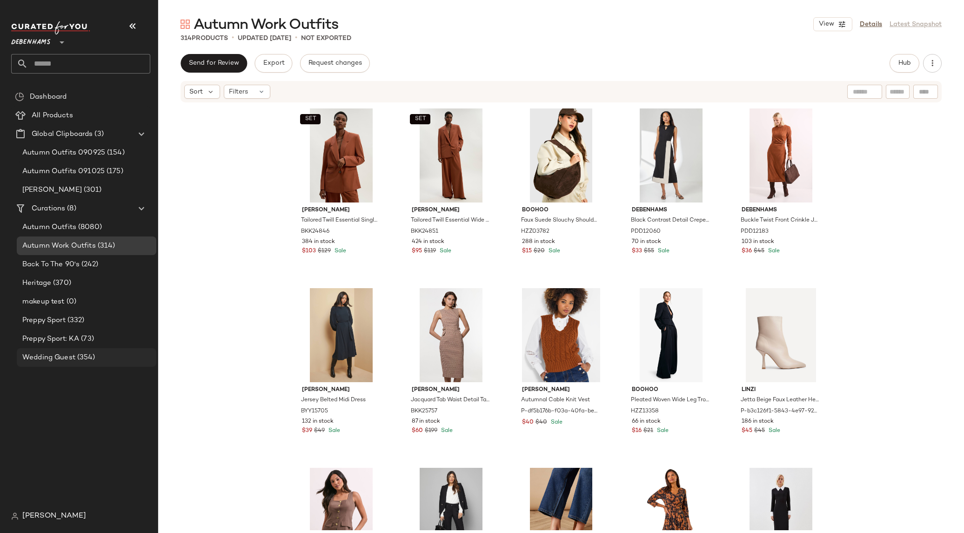
click at [57, 363] on div "Wedding Guest (354)" at bounding box center [87, 357] width 140 height 19
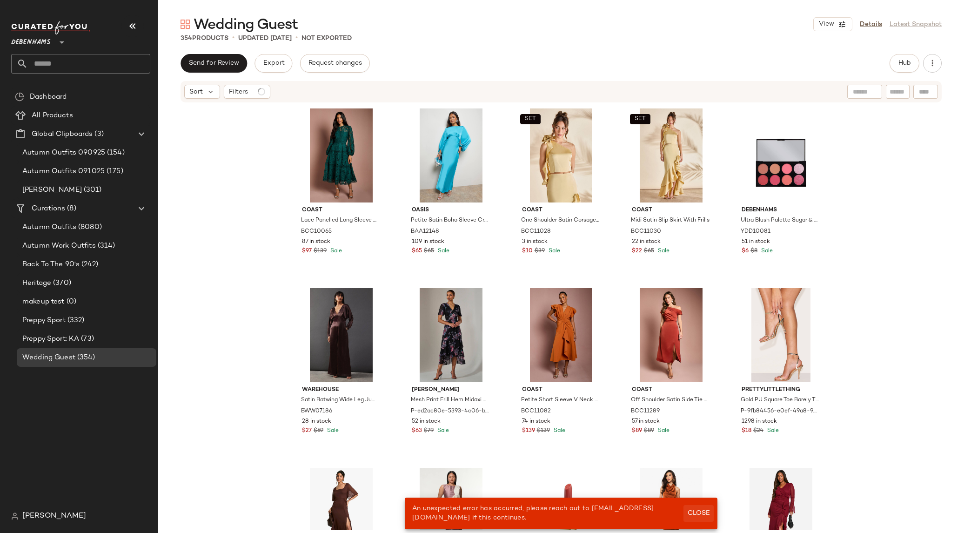
click at [694, 511] on span "Close" at bounding box center [698, 512] width 23 height 7
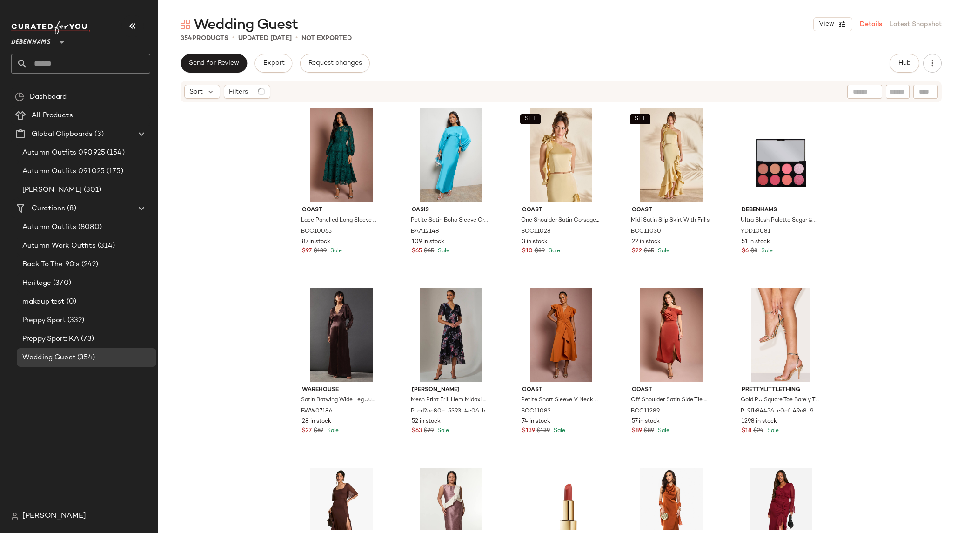
click at [834, 20] on link "Details" at bounding box center [871, 25] width 22 height 10
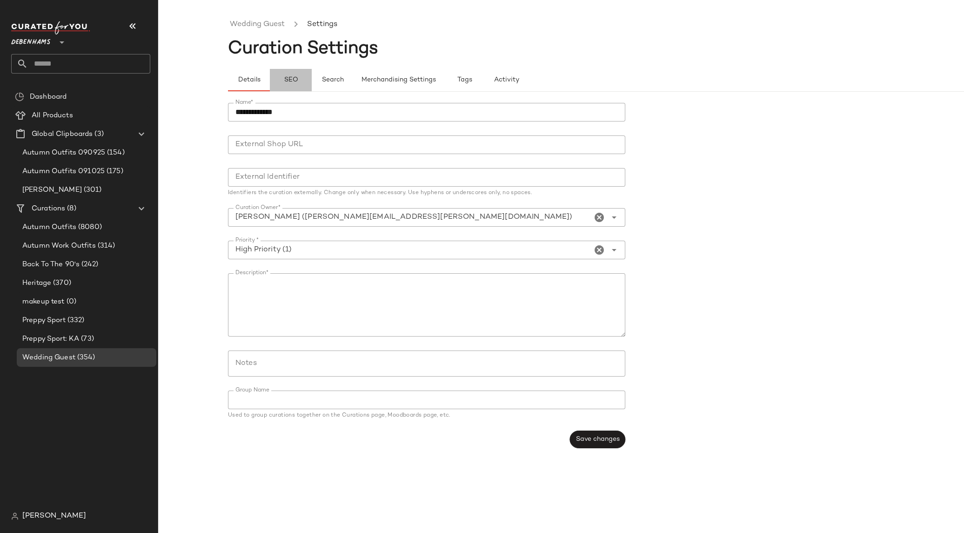
click at [296, 79] on span "SEO" at bounding box center [290, 79] width 14 height 7
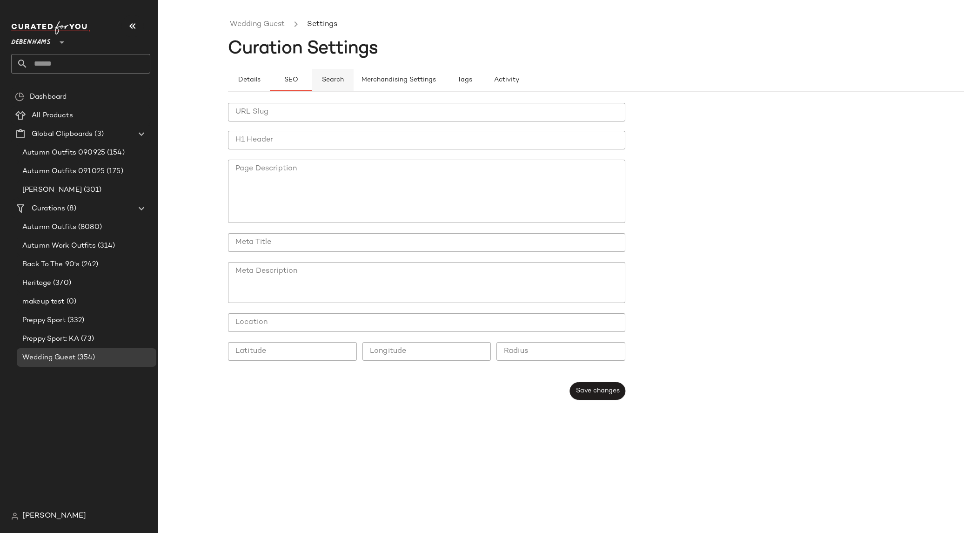
click at [338, 80] on span "Search" at bounding box center [332, 79] width 22 height 7
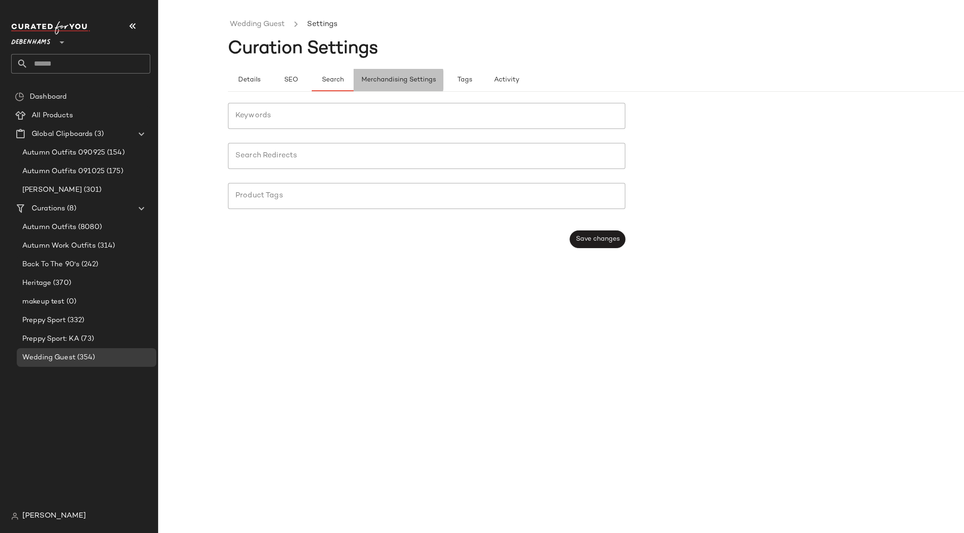
click at [376, 79] on span "Merchandising Settings" at bounding box center [398, 79] width 75 height 7
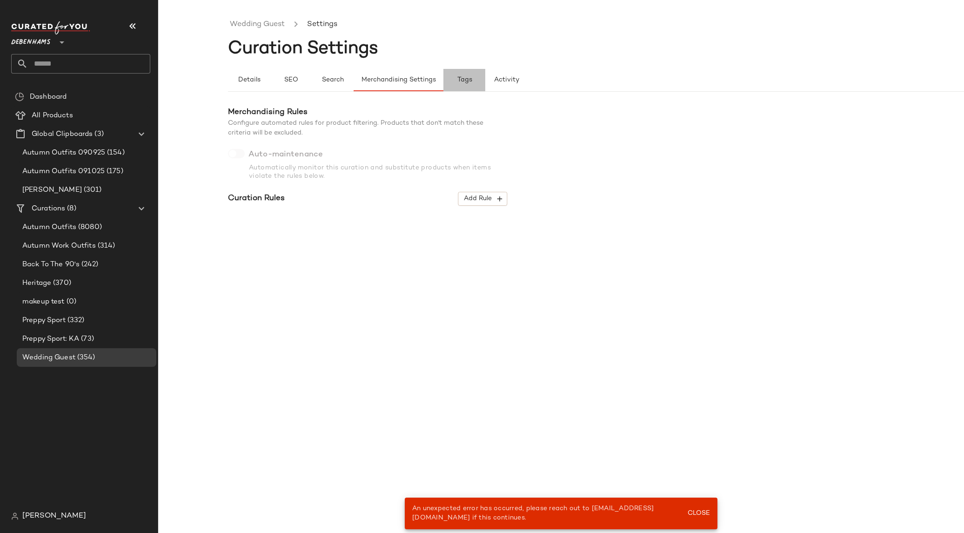
click at [459, 76] on span "Tags" at bounding box center [464, 79] width 15 height 7
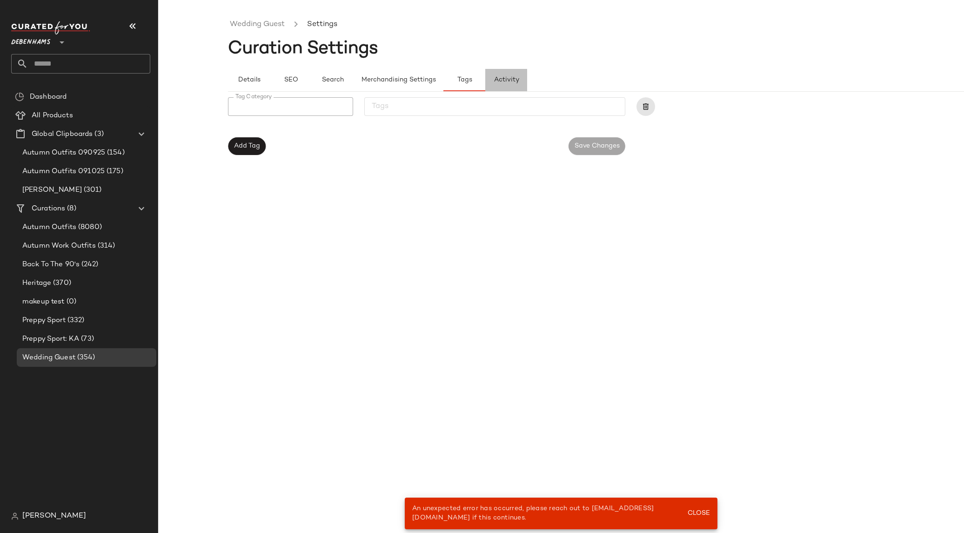
click at [507, 75] on button "Activity" at bounding box center [506, 80] width 42 height 22
click at [458, 79] on span "Tags" at bounding box center [464, 79] width 15 height 7
click at [404, 83] on span "Merchandising Settings" at bounding box center [398, 79] width 75 height 7
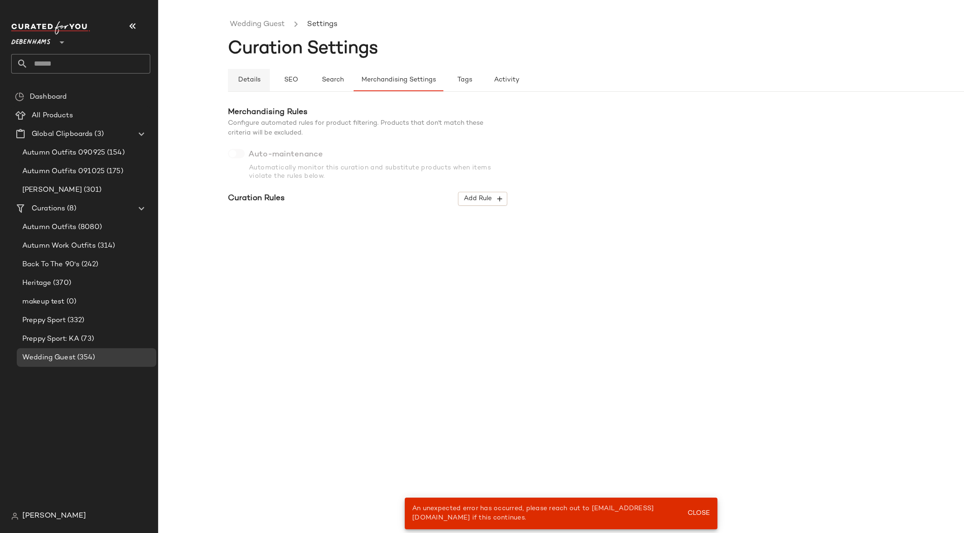
click at [235, 83] on button "Details" at bounding box center [249, 80] width 42 height 22
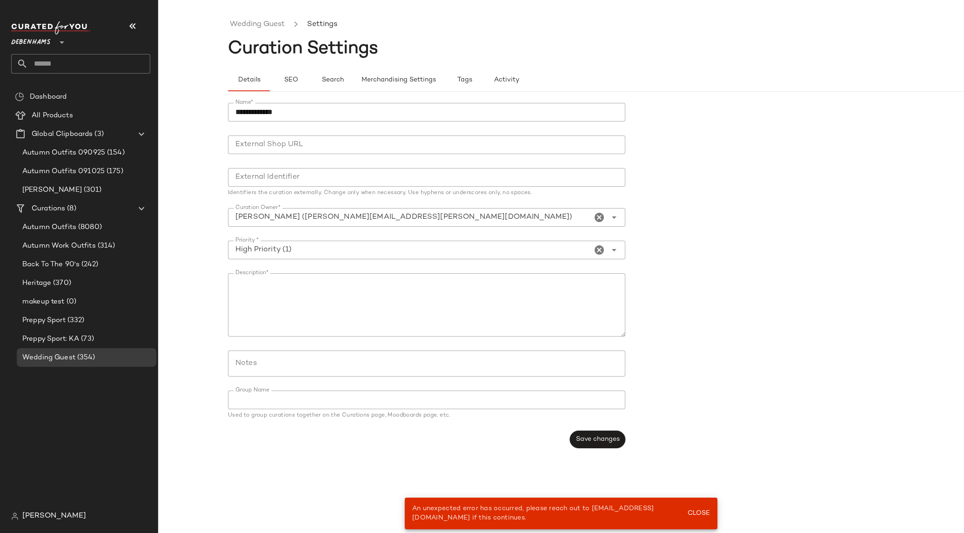
type button "details"
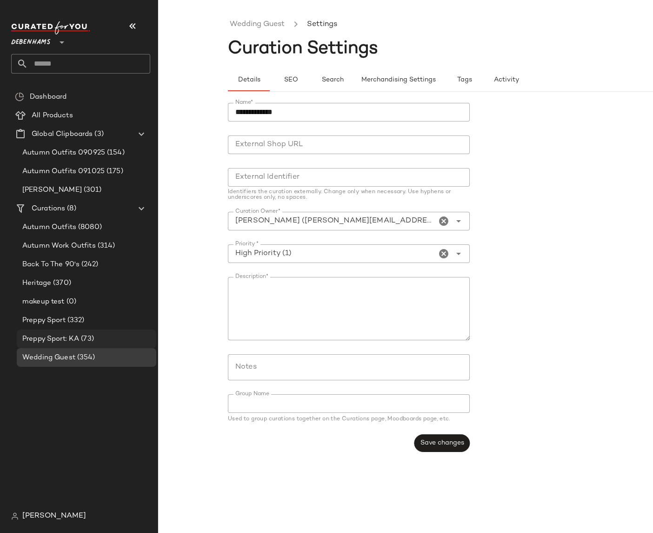
click at [60, 337] on span "Preppy Sport: KA" at bounding box center [50, 339] width 57 height 11
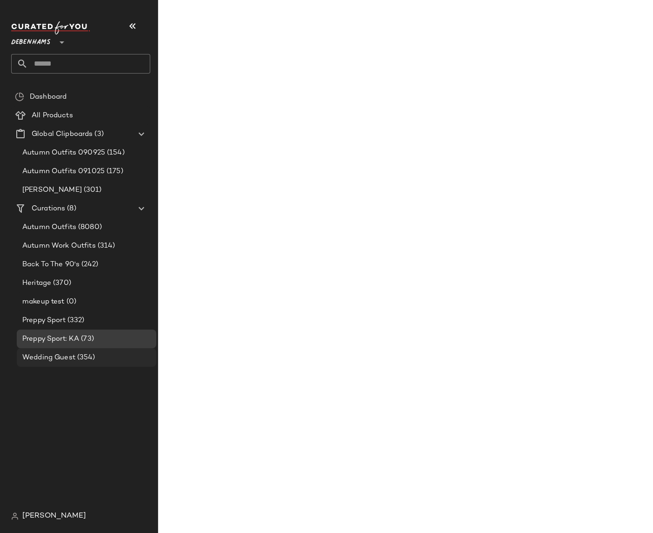
click at [58, 357] on span "Wedding Guest" at bounding box center [48, 357] width 53 height 11
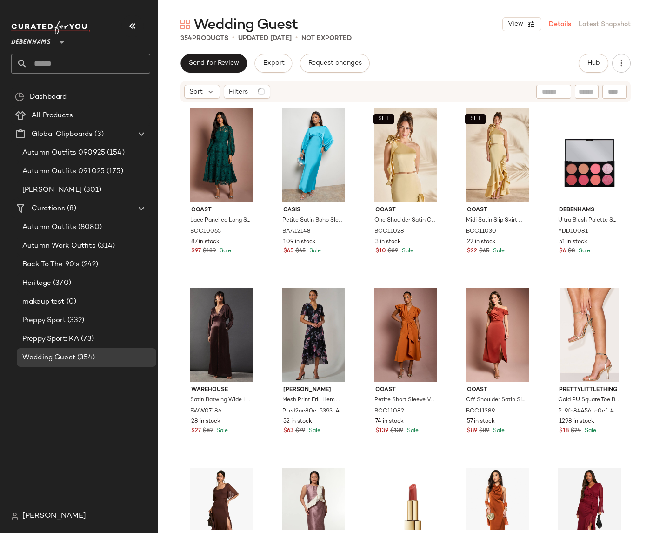
click at [562, 25] on link "Details" at bounding box center [560, 25] width 22 height 10
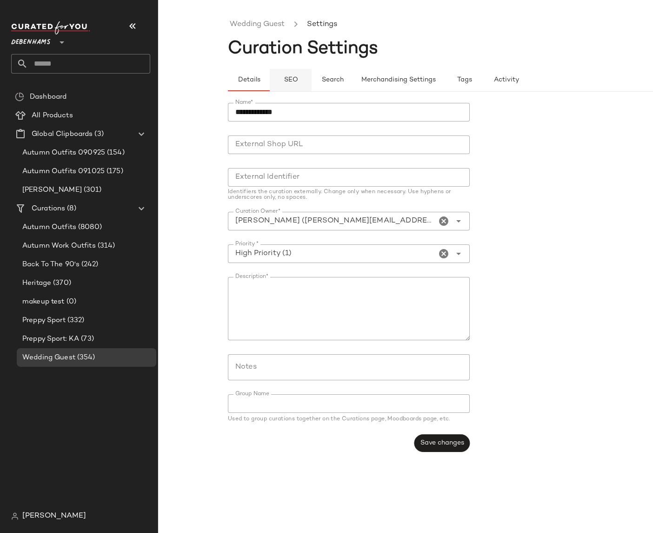
click at [296, 88] on button "SEO" at bounding box center [291, 80] width 42 height 22
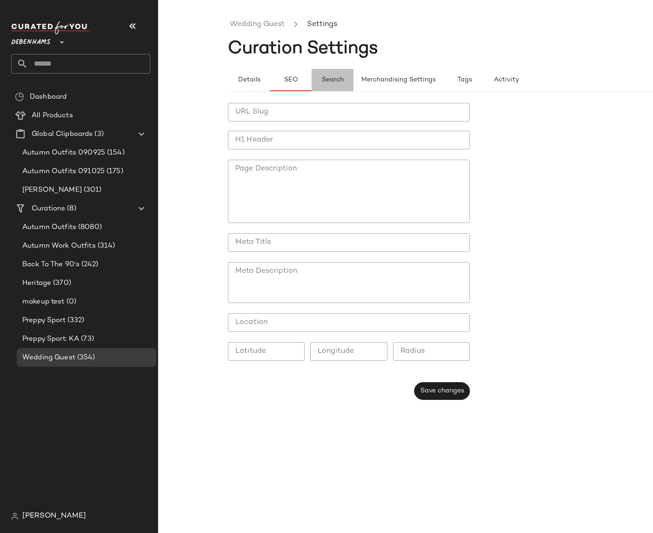
click at [338, 80] on span "Search" at bounding box center [332, 79] width 22 height 7
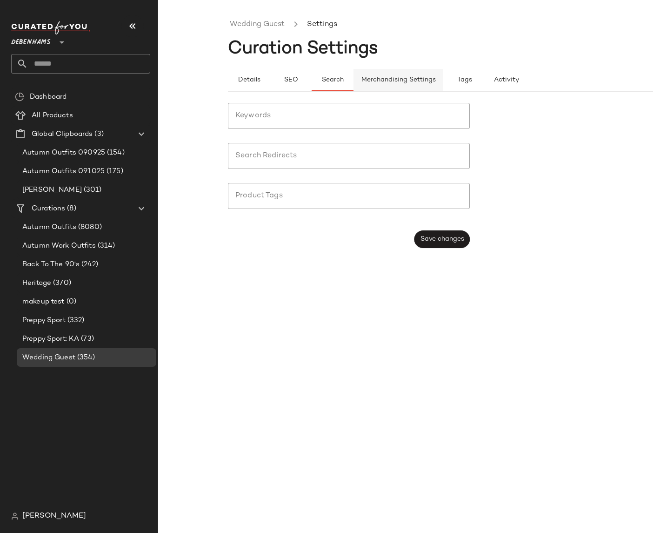
click at [381, 81] on span "Merchandising Settings" at bounding box center [398, 79] width 75 height 7
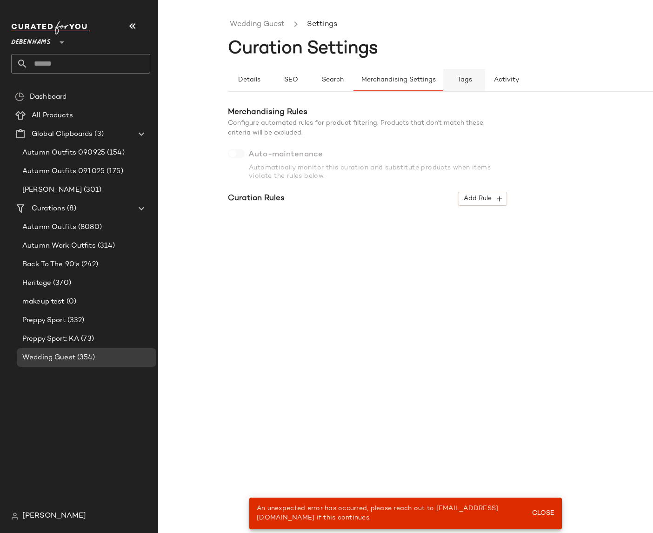
type button "maintenance"
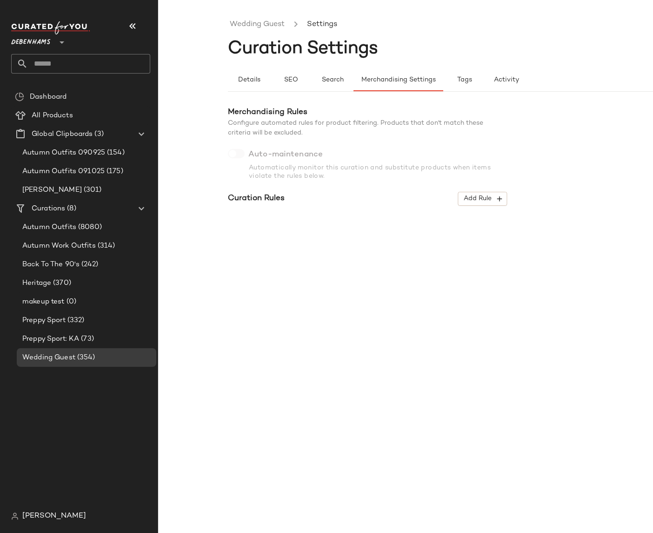
click at [237, 410] on div "Wedding Guest Settings Curation Settings Details SEO Search Merchandising Setti…" at bounding box center [475, 274] width 495 height 518
click at [238, 73] on button "Details" at bounding box center [249, 80] width 42 height 22
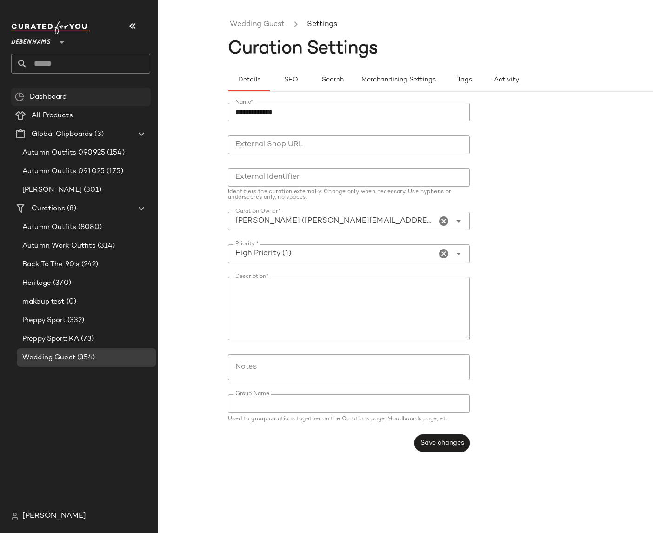
click at [76, 99] on div "Dashboard" at bounding box center [87, 97] width 120 height 11
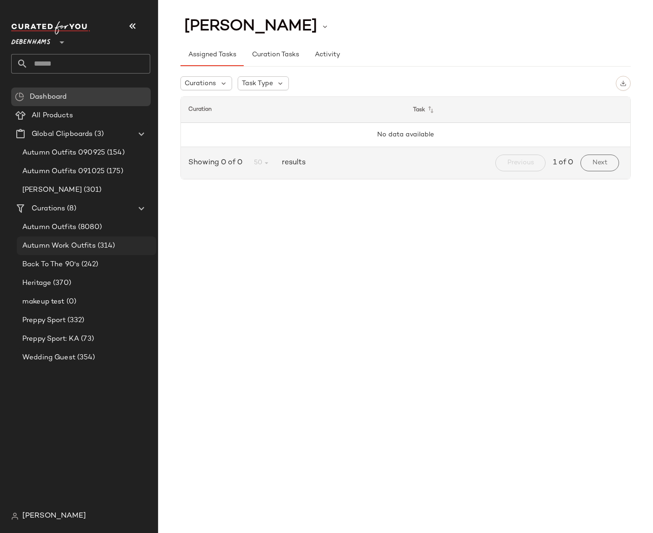
click at [79, 248] on span "Autumn Work Outfits" at bounding box center [58, 245] width 73 height 11
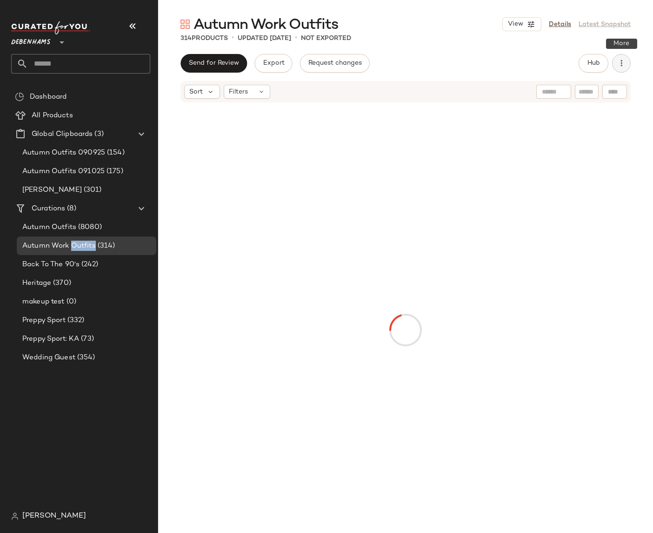
click at [620, 64] on icon "button" at bounding box center [621, 63] width 9 height 9
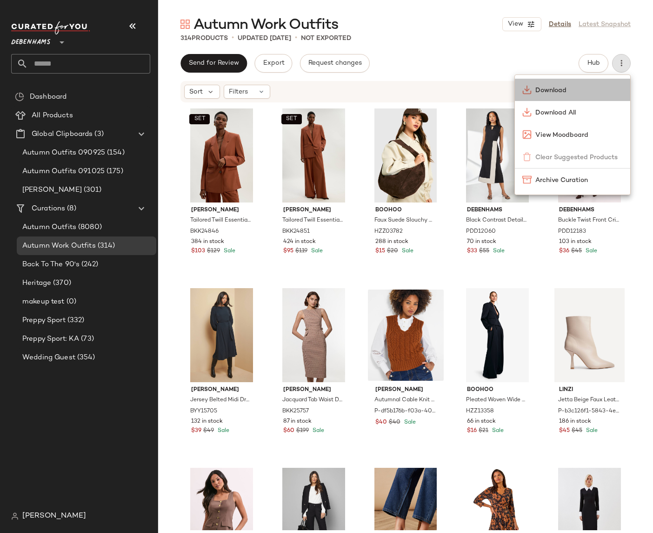
click at [553, 86] on span "Download" at bounding box center [578, 91] width 87 height 10
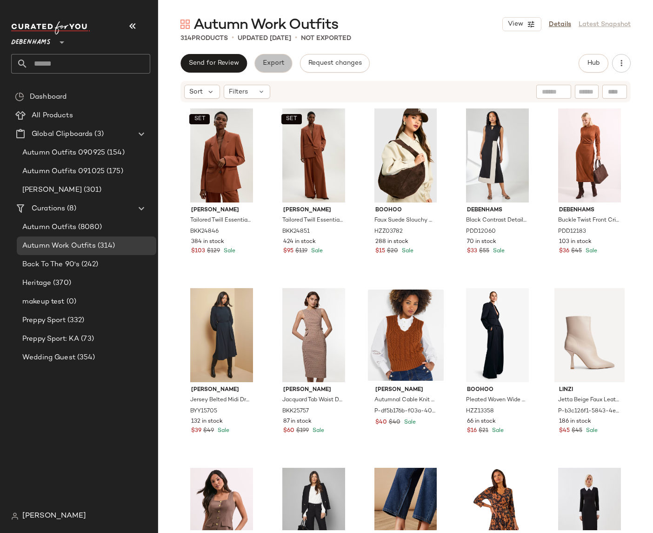
click at [267, 58] on button "Export" at bounding box center [273, 63] width 38 height 19
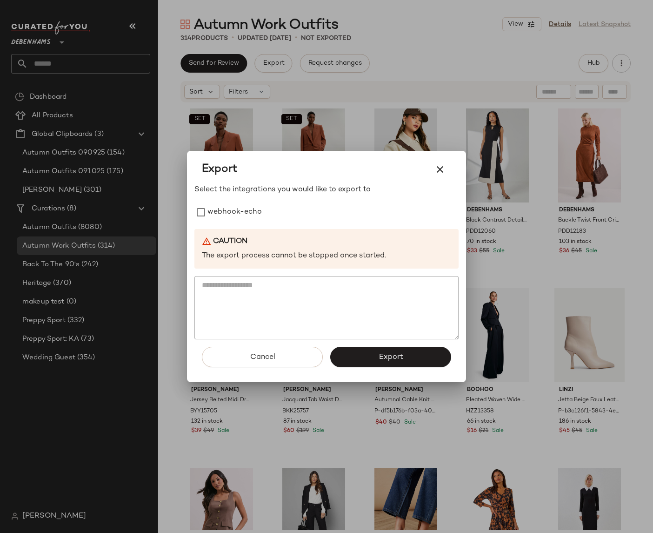
click at [267, 58] on div at bounding box center [326, 266] width 653 height 533
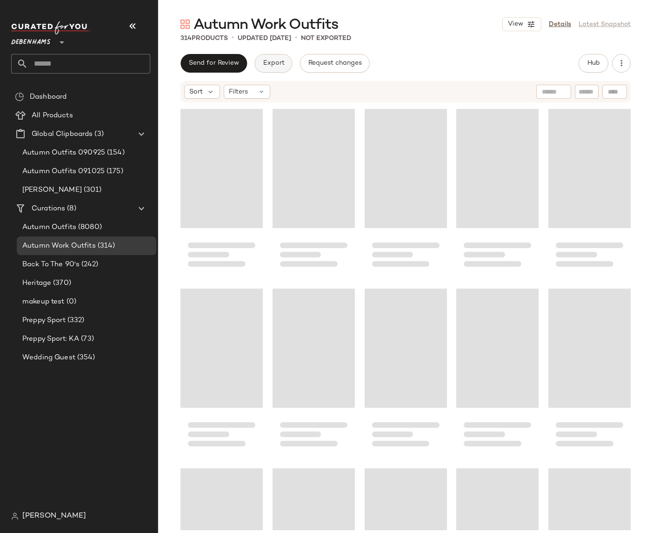
click at [272, 62] on span "Export" at bounding box center [273, 63] width 22 height 7
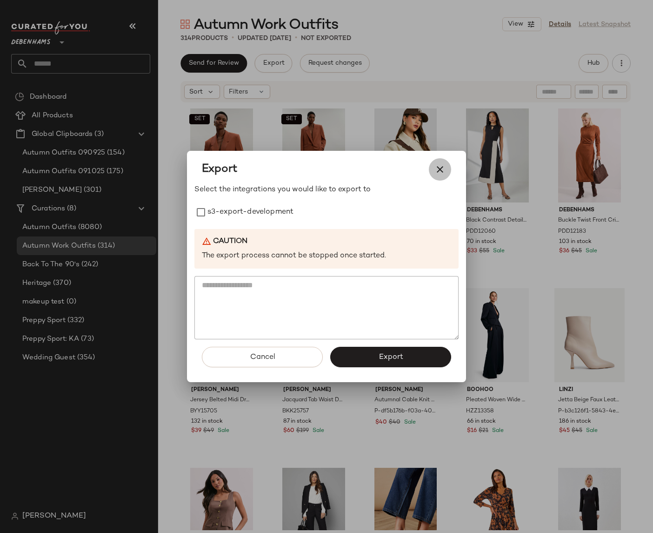
click at [443, 170] on icon "button" at bounding box center [439, 169] width 11 height 11
